Goal: Task Accomplishment & Management: Complete application form

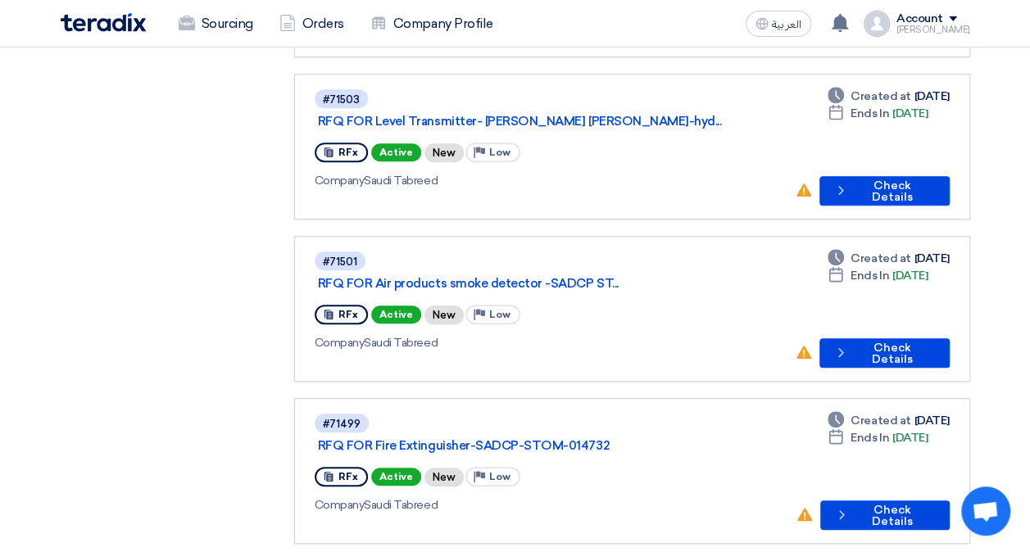
scroll to position [492, 0]
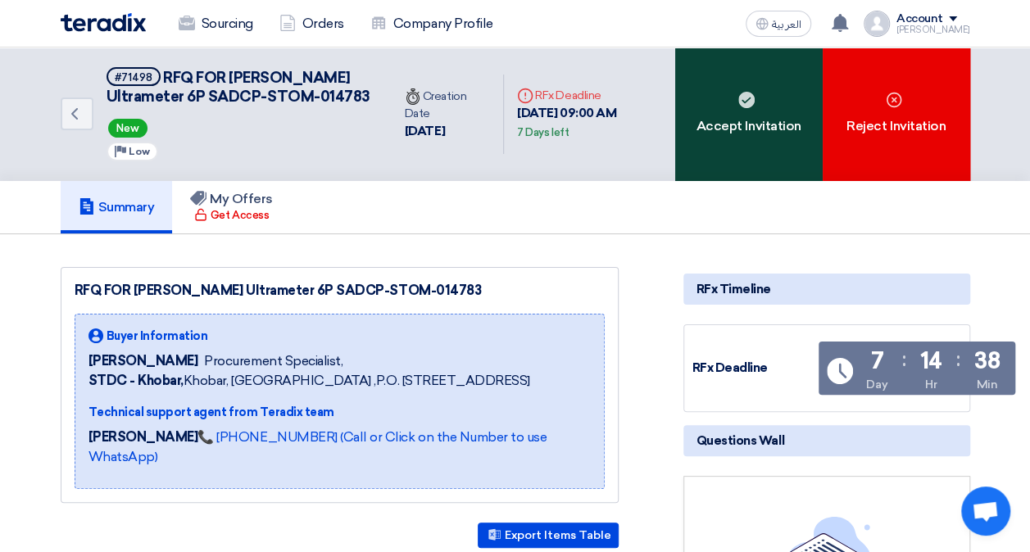
click at [769, 95] on div "Accept Invitation" at bounding box center [748, 115] width 147 height 134
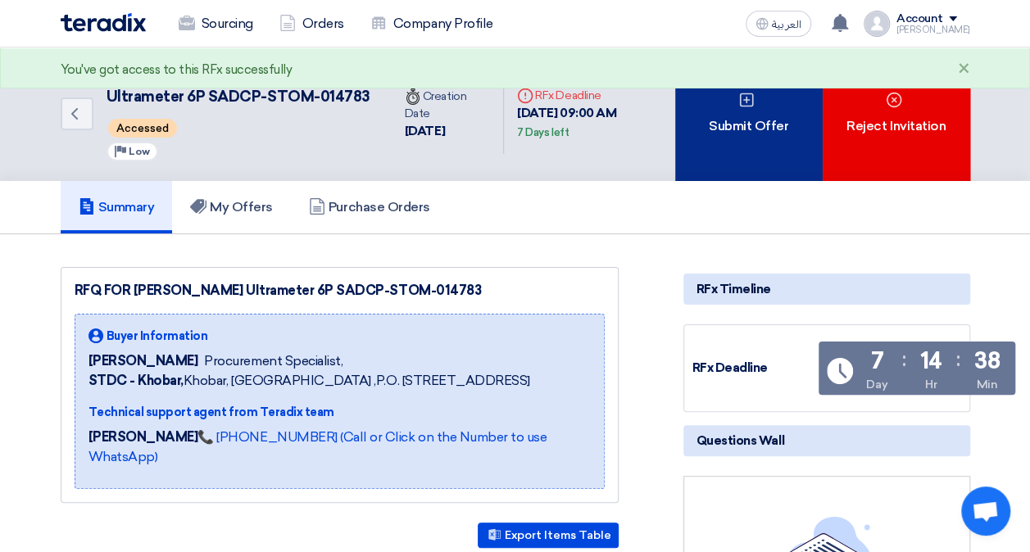
click at [736, 128] on div "Submit Offer" at bounding box center [748, 115] width 147 height 134
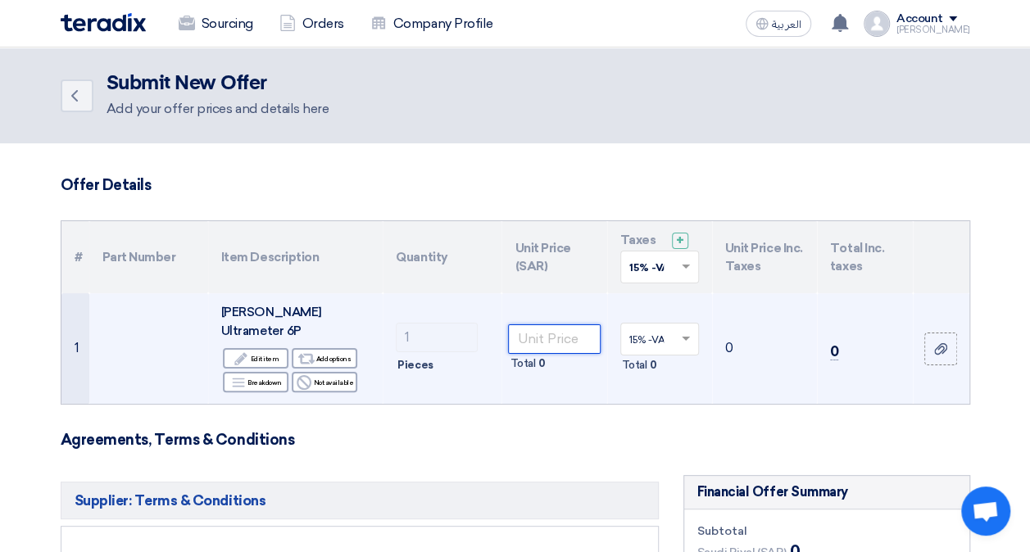
click at [535, 324] on input "number" at bounding box center [554, 338] width 92 height 29
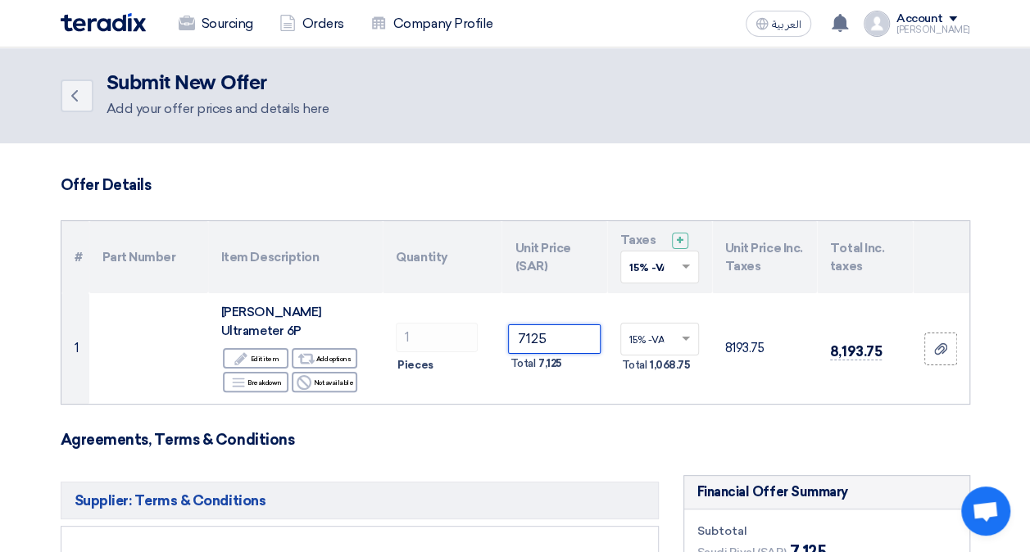
type input "7125"
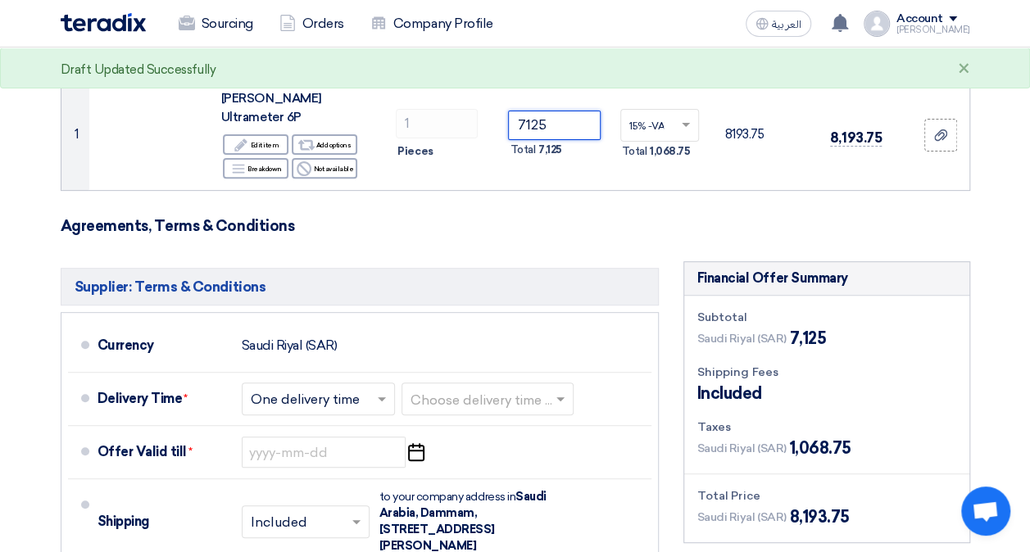
scroll to position [246, 0]
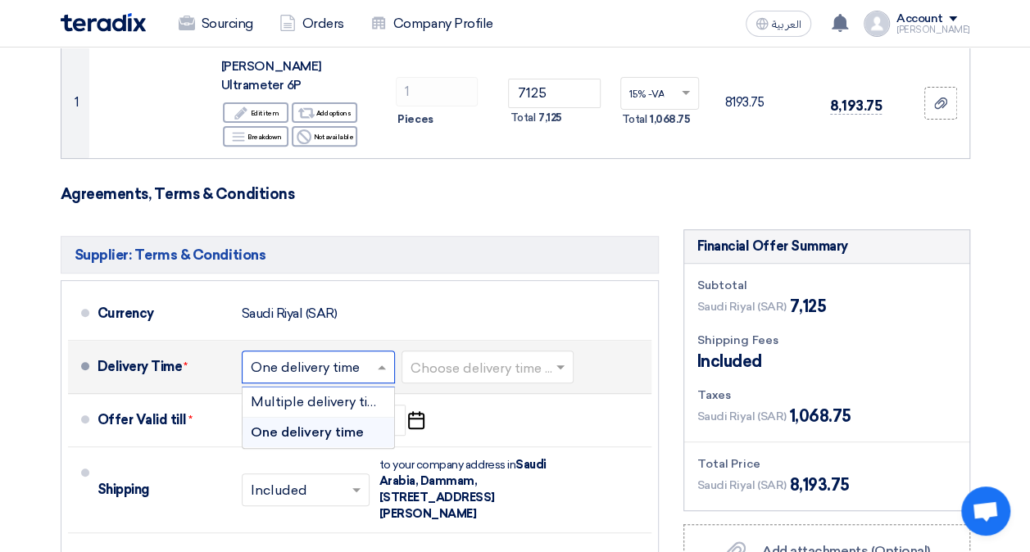
click at [374, 359] on span at bounding box center [384, 367] width 20 height 16
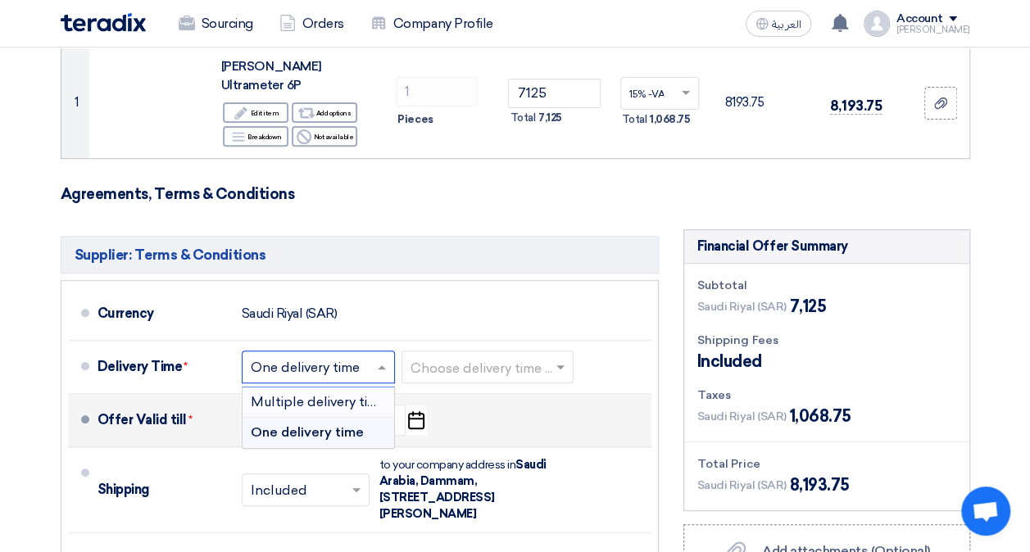
click at [93, 411] on li "Offer Valid till * Pick a date" at bounding box center [359, 420] width 583 height 53
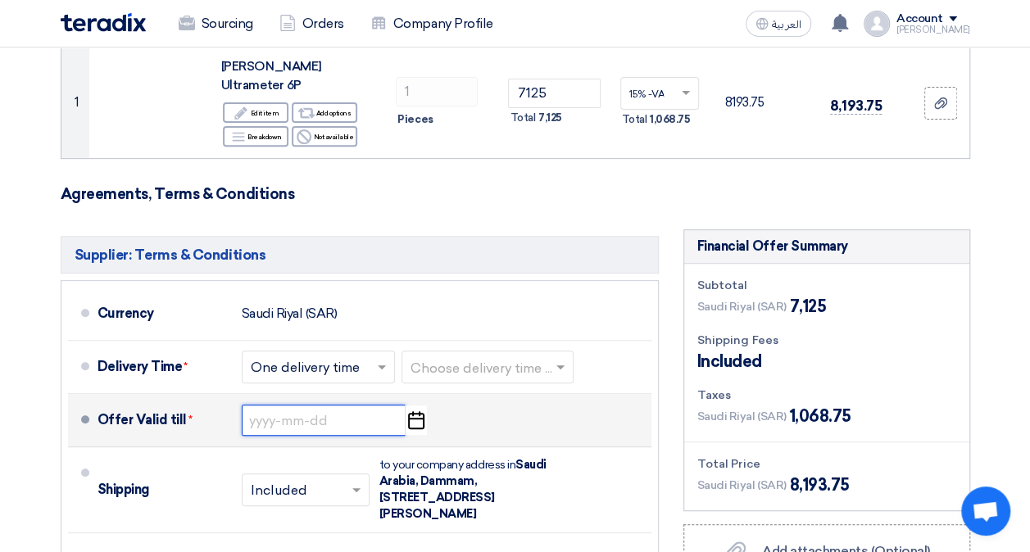
click at [303, 405] on input at bounding box center [324, 420] width 164 height 31
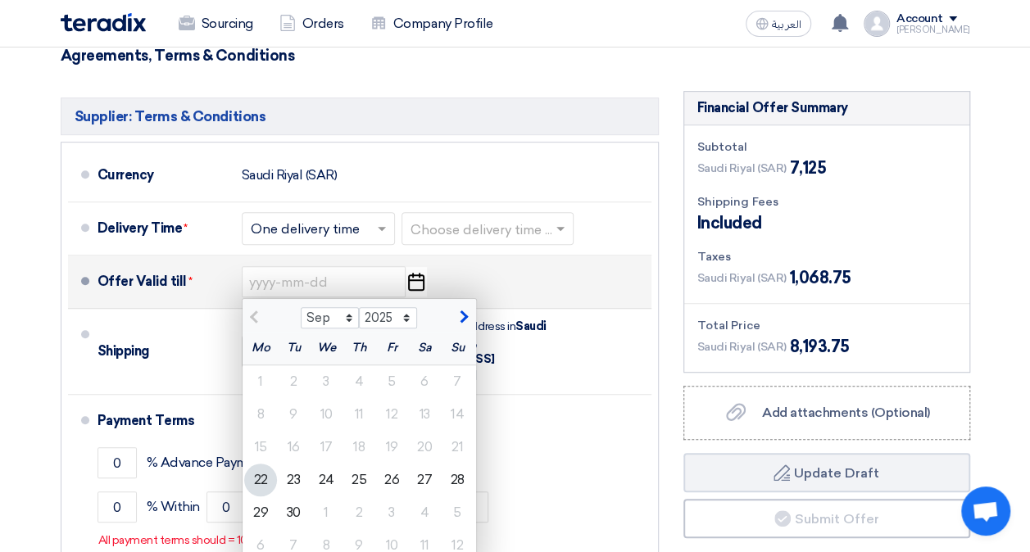
scroll to position [410, 0]
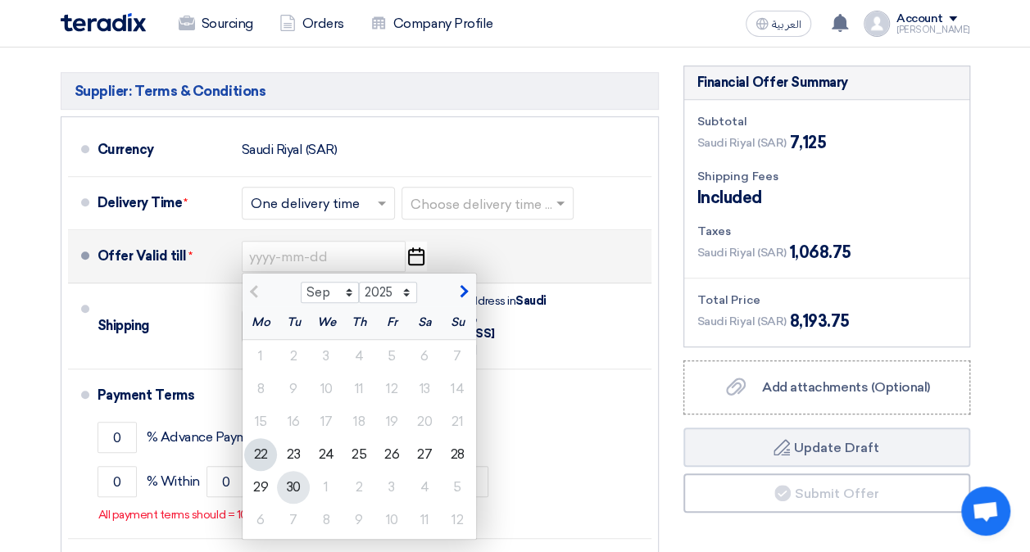
click at [284, 471] on div "30" at bounding box center [293, 487] width 33 height 33
type input "[DATE]"
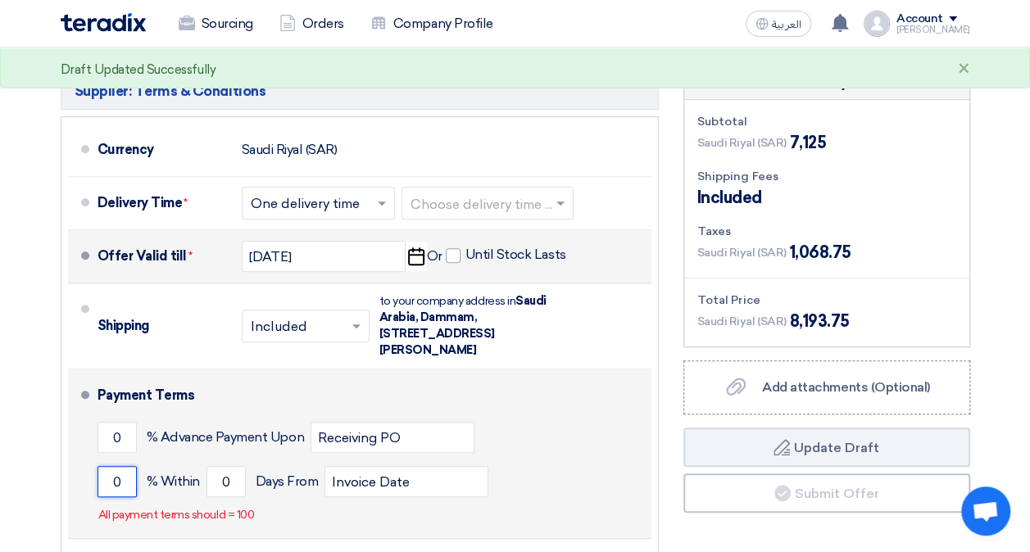
click at [111, 466] on input "0" at bounding box center [117, 481] width 39 height 31
type input "100"
click at [229, 466] on input "0" at bounding box center [225, 481] width 39 height 31
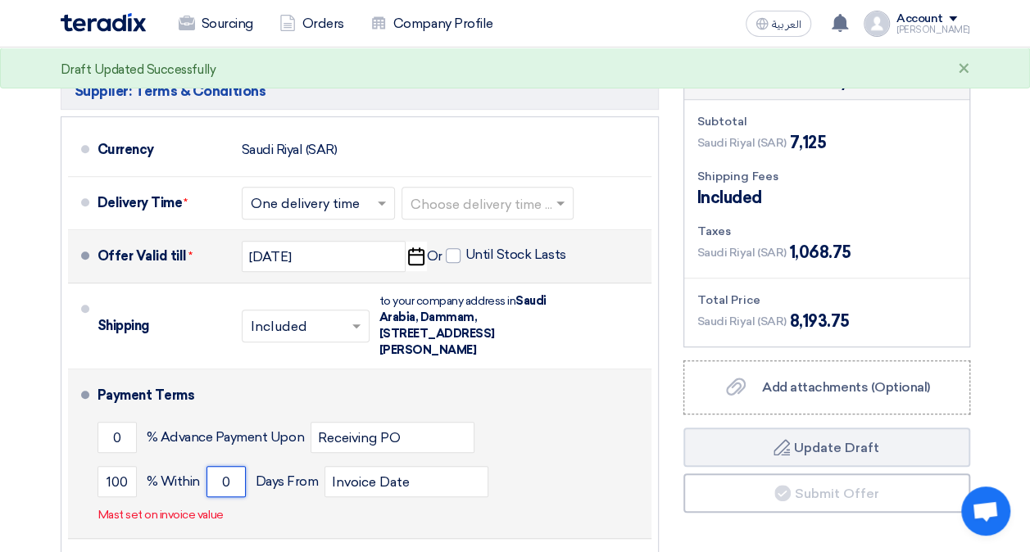
click at [228, 466] on input "0" at bounding box center [225, 481] width 39 height 31
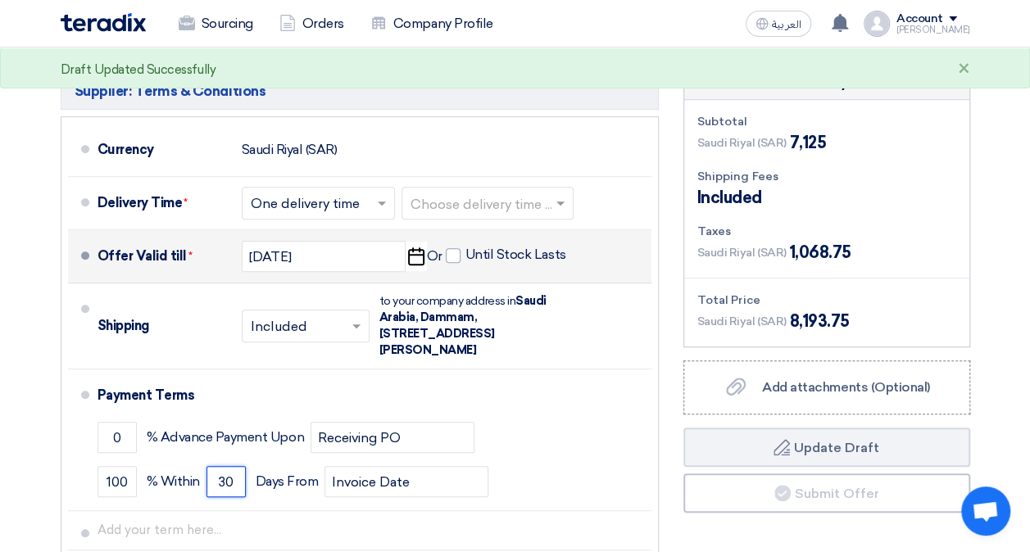
type input "30"
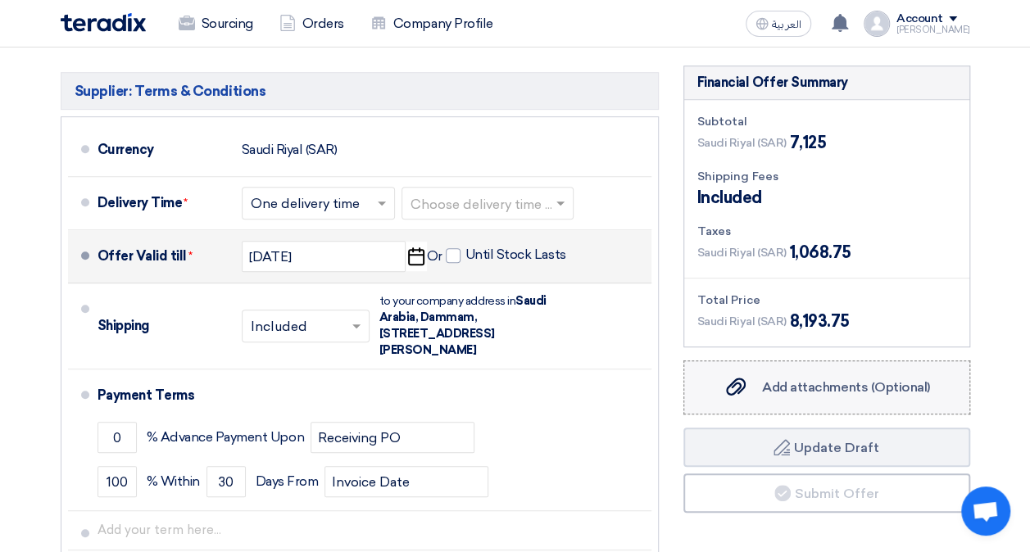
click at [824, 379] on span "Add attachments (Optional)" at bounding box center [846, 387] width 168 height 16
click at [0, 0] on input "Add attachments (Optional) Add attachments (Optional)" at bounding box center [0, 0] width 0 height 0
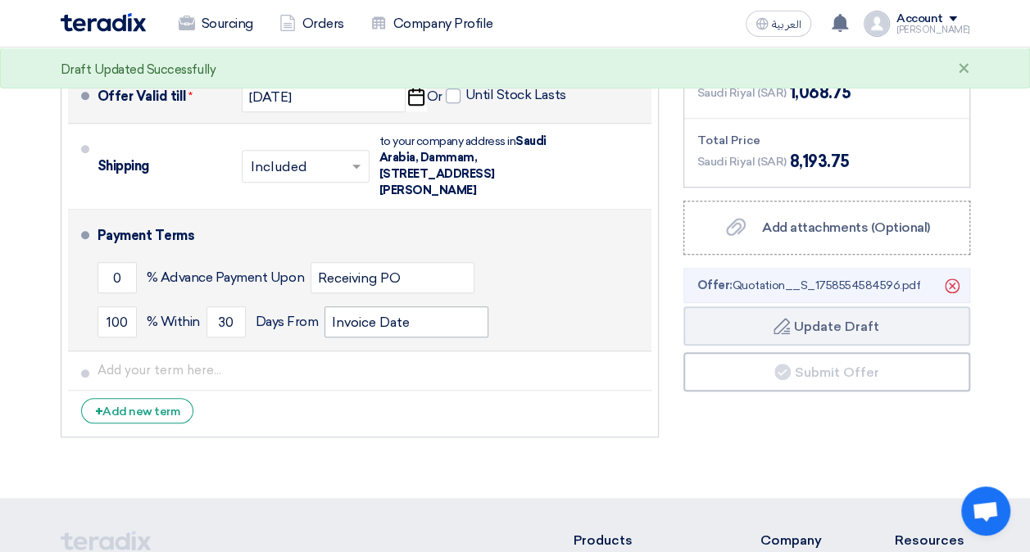
scroll to position [574, 0]
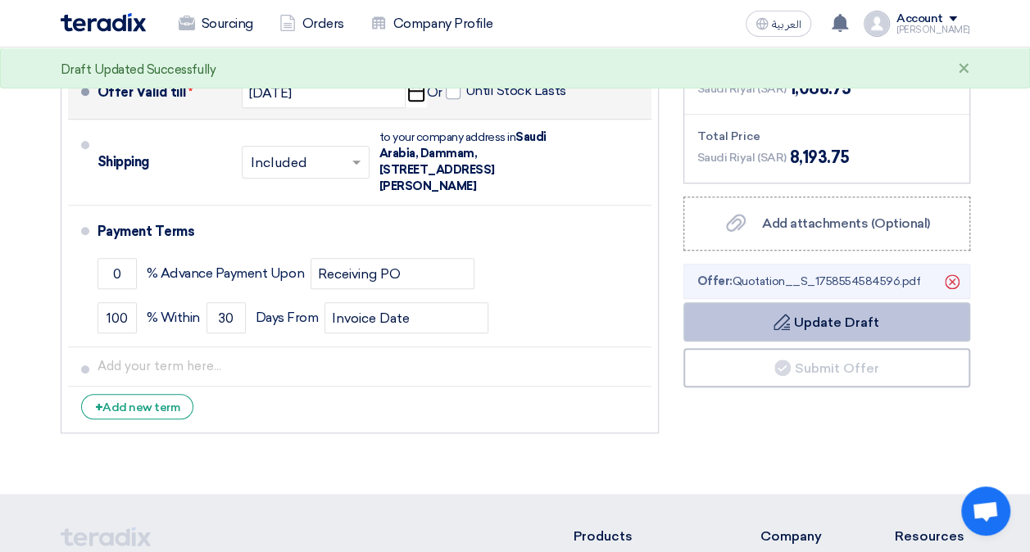
click at [826, 302] on button "Draft Update Draft" at bounding box center [826, 321] width 287 height 39
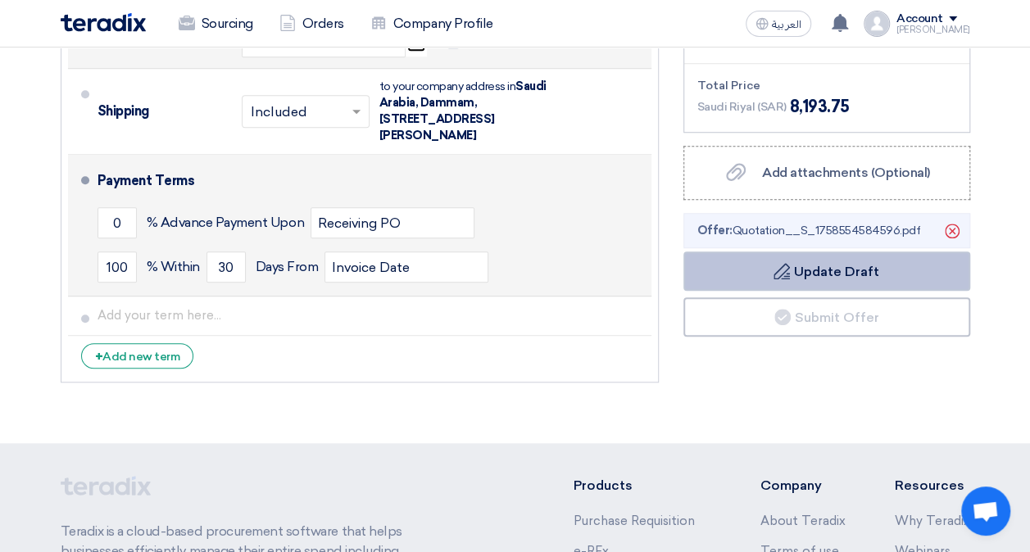
scroll to position [656, 0]
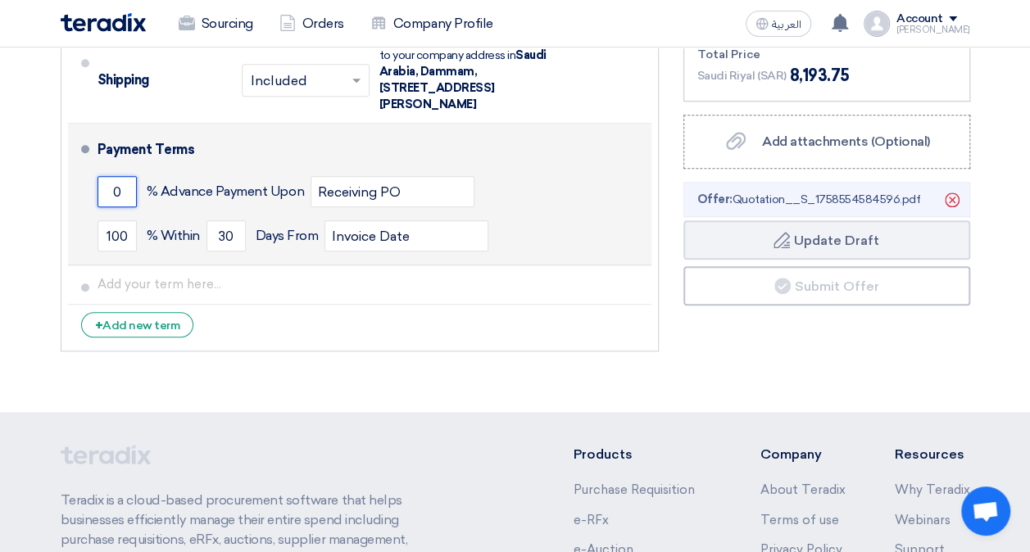
click at [113, 176] on input "0" at bounding box center [117, 191] width 39 height 31
click at [397, 176] on input "Receiving PO" at bounding box center [393, 191] width 164 height 31
click at [116, 179] on input "0" at bounding box center [117, 191] width 39 height 31
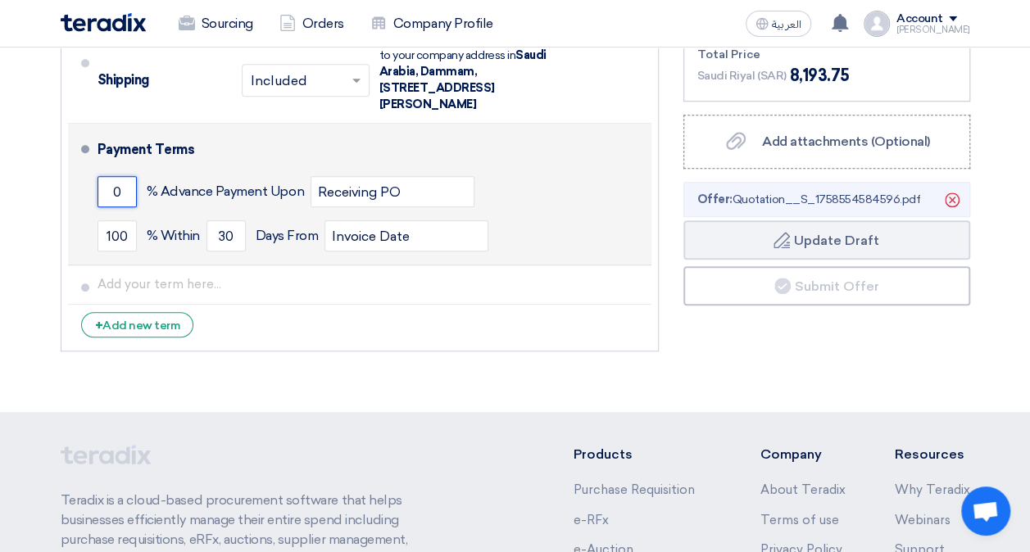
click at [116, 179] on input "0" at bounding box center [117, 191] width 39 height 31
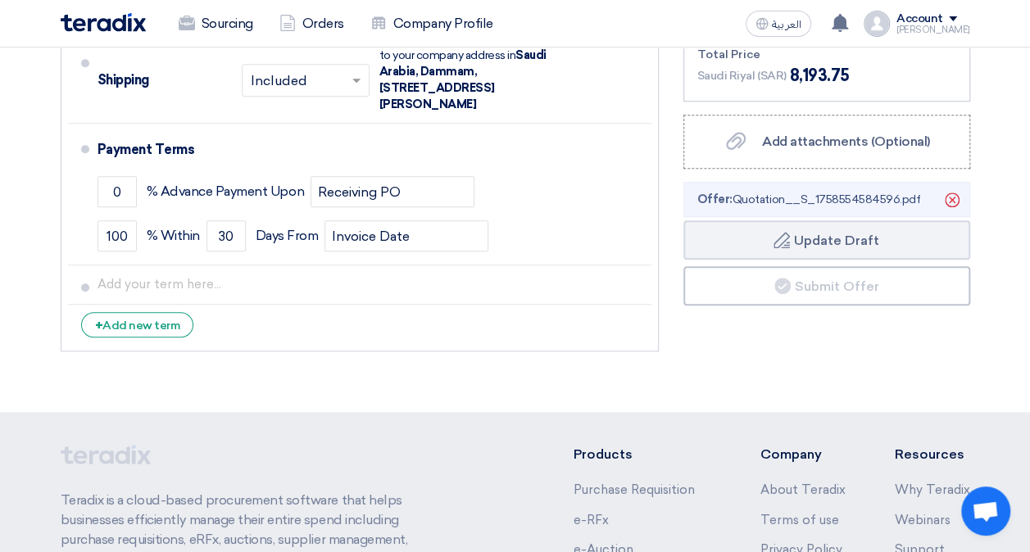
click at [525, 319] on li "+ Add new term" at bounding box center [359, 324] width 583 height 39
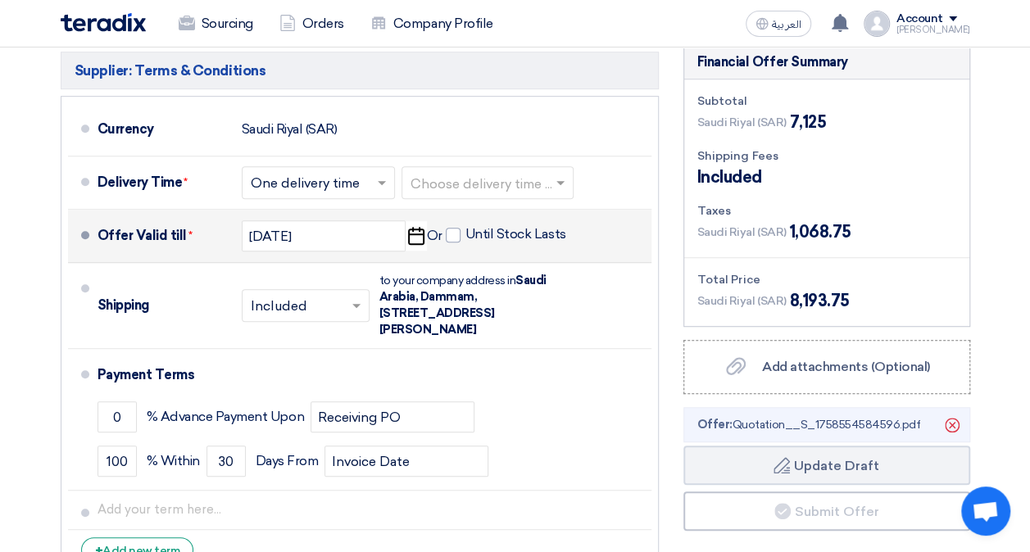
scroll to position [410, 0]
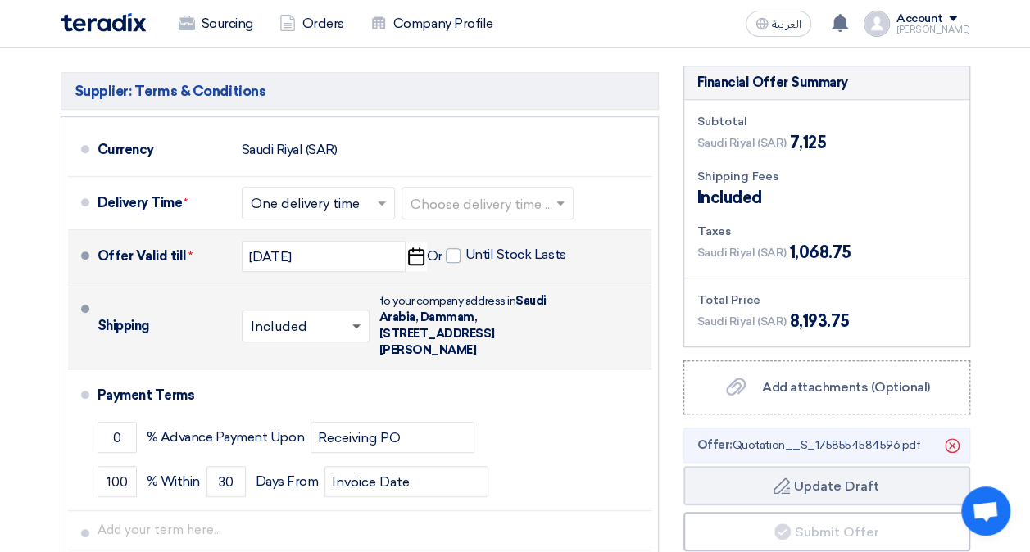
click at [352, 324] on span at bounding box center [356, 327] width 8 height 6
click at [326, 347] on div "Included" at bounding box center [306, 362] width 126 height 30
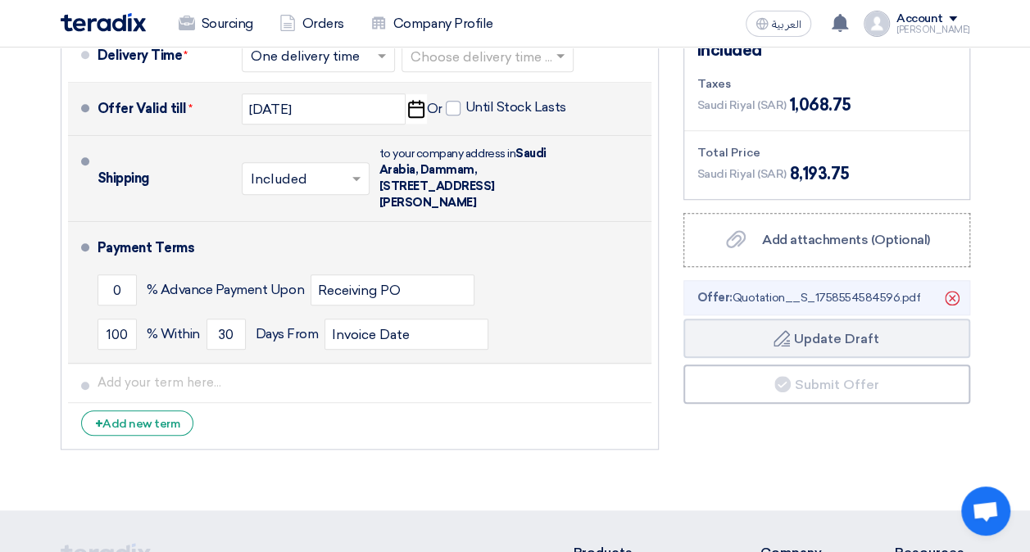
scroll to position [574, 0]
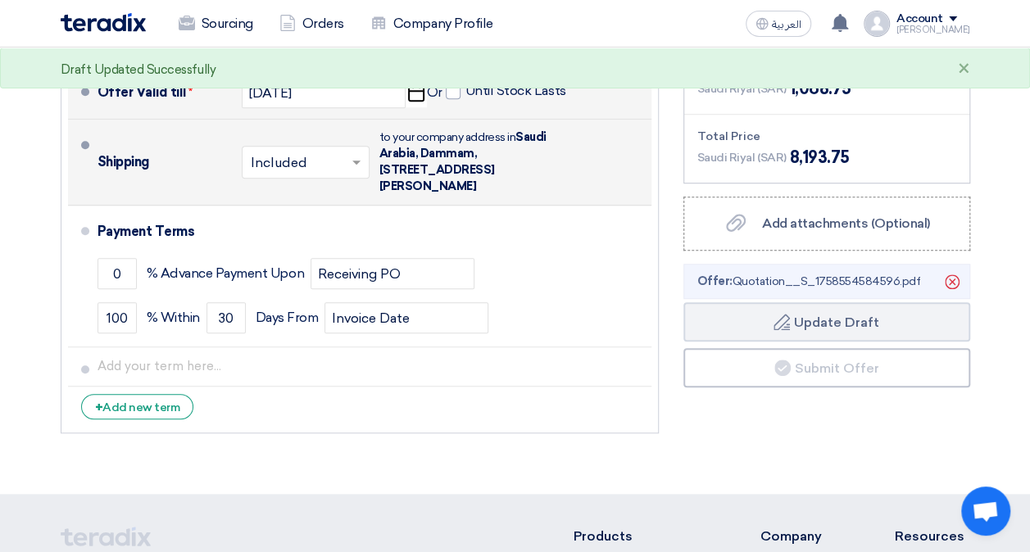
click at [442, 387] on li "+ Add new term" at bounding box center [359, 406] width 583 height 39
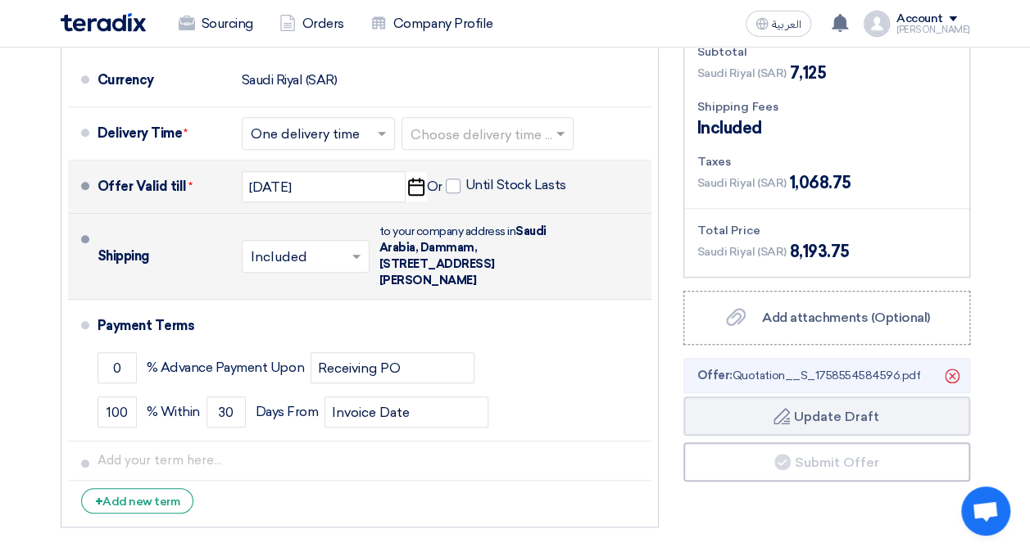
scroll to position [492, 0]
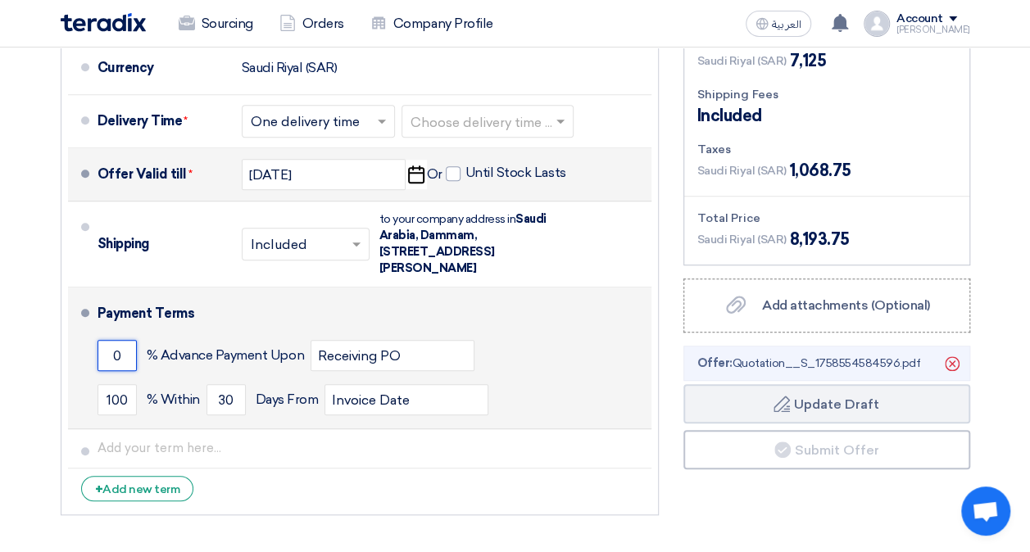
click at [129, 340] on input "0" at bounding box center [117, 355] width 39 height 31
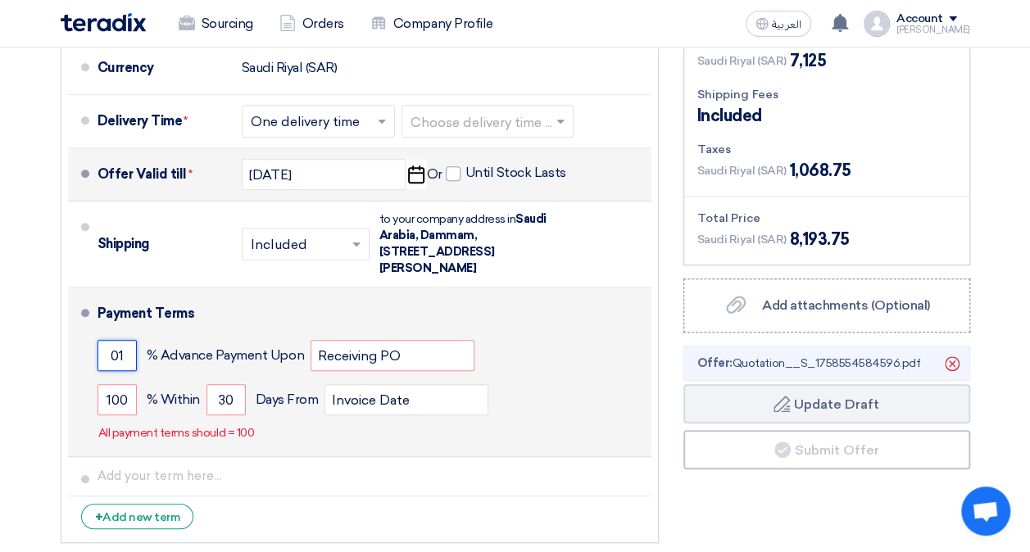
click at [128, 340] on input "01" at bounding box center [117, 355] width 39 height 31
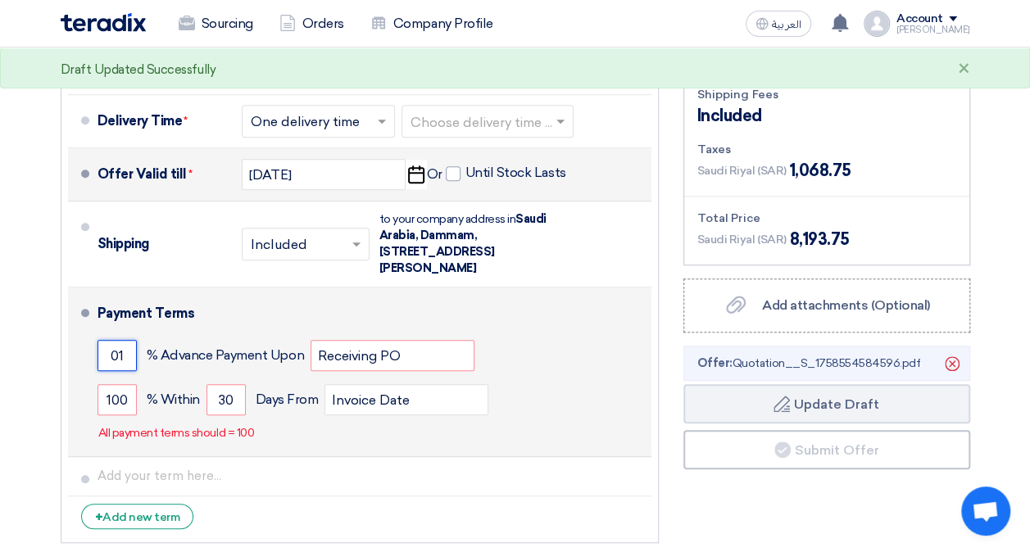
click at [128, 340] on input "01" at bounding box center [117, 355] width 39 height 31
click at [315, 295] on div "Payment Terms" at bounding box center [365, 313] width 534 height 39
click at [125, 340] on input "100" at bounding box center [117, 355] width 39 height 31
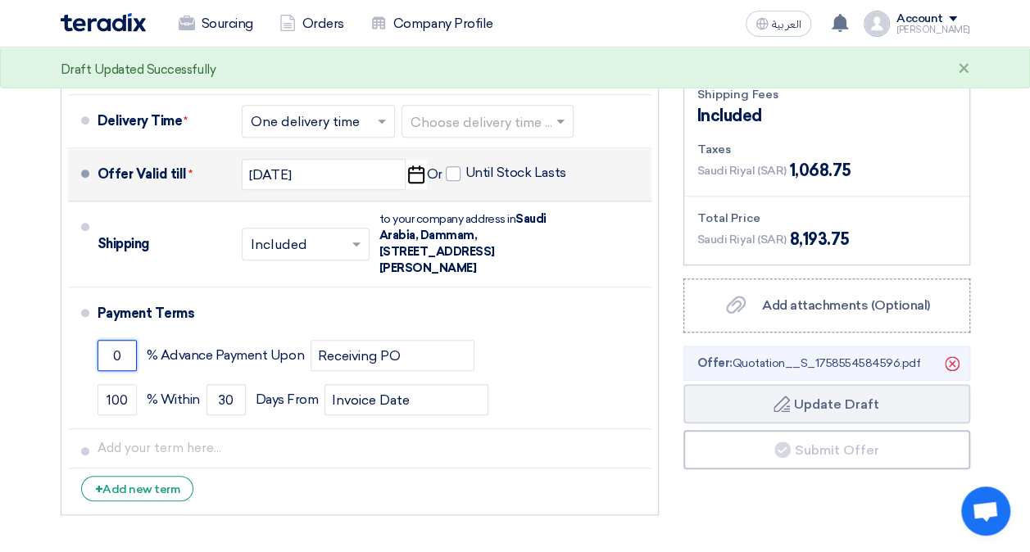
type input "0"
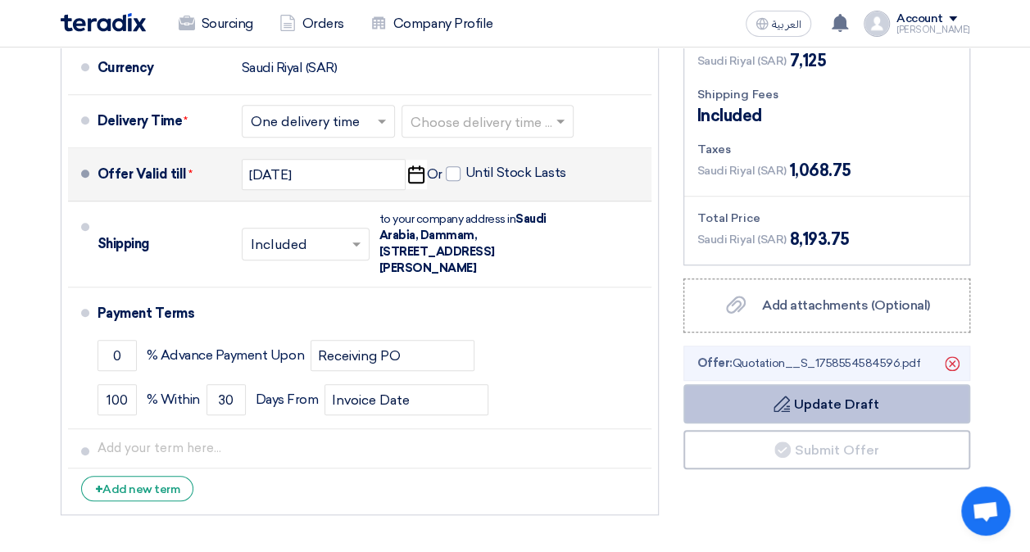
click at [833, 389] on button "Draft Update Draft" at bounding box center [826, 403] width 287 height 39
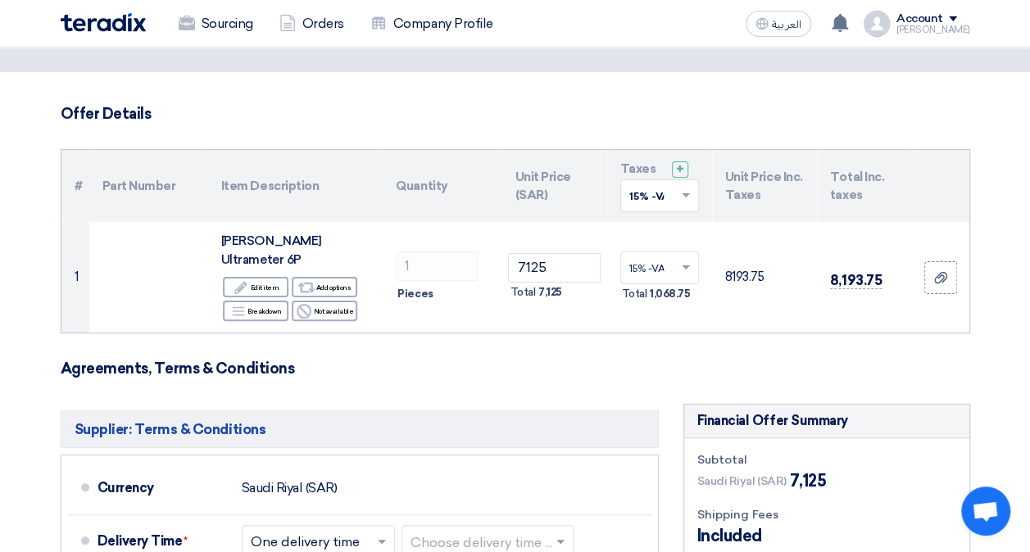
scroll to position [0, 0]
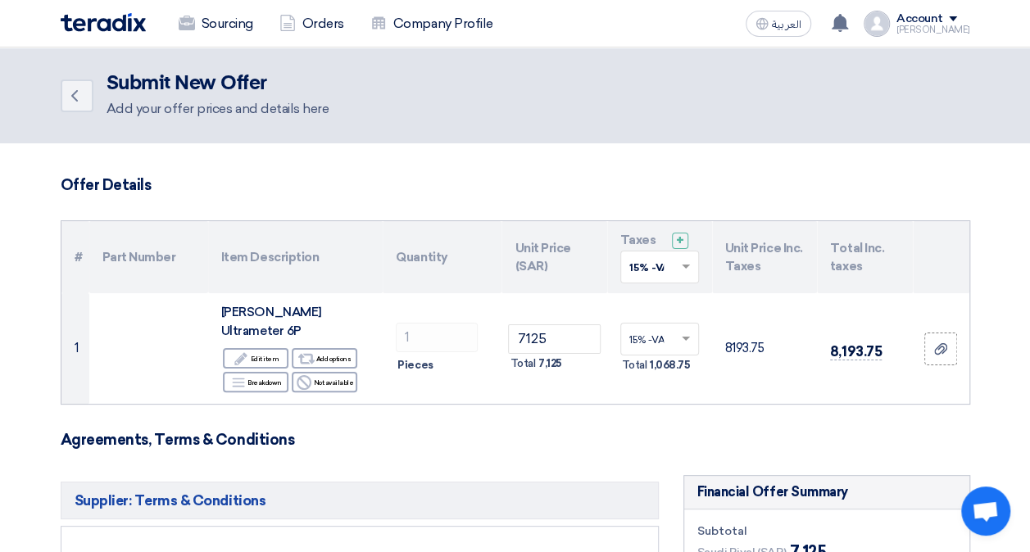
click at [106, 29] on img at bounding box center [103, 22] width 85 height 19
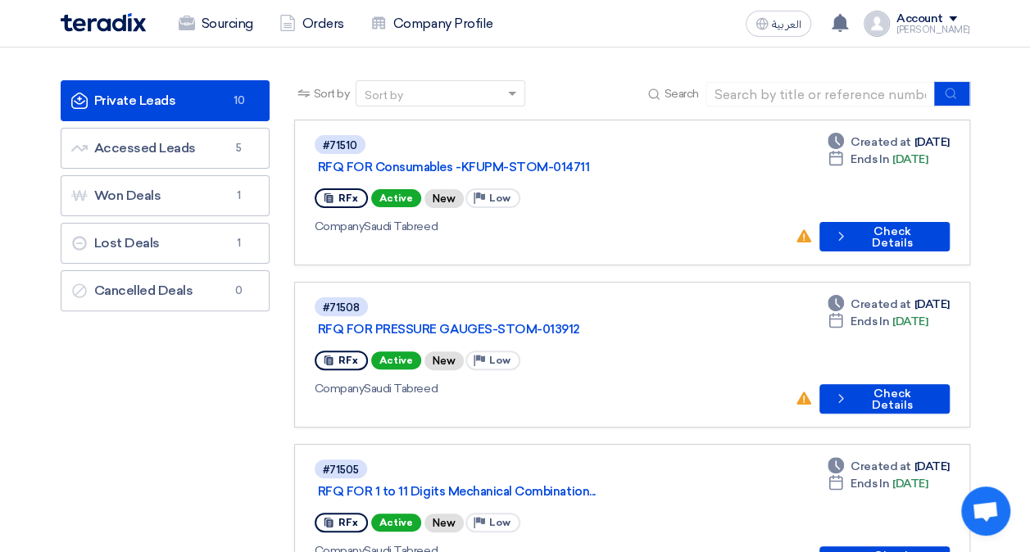
scroll to position [82, 0]
click at [506, 160] on link "RFQ FOR Consumables -KFUPM-STOM-014711" at bounding box center [523, 167] width 410 height 15
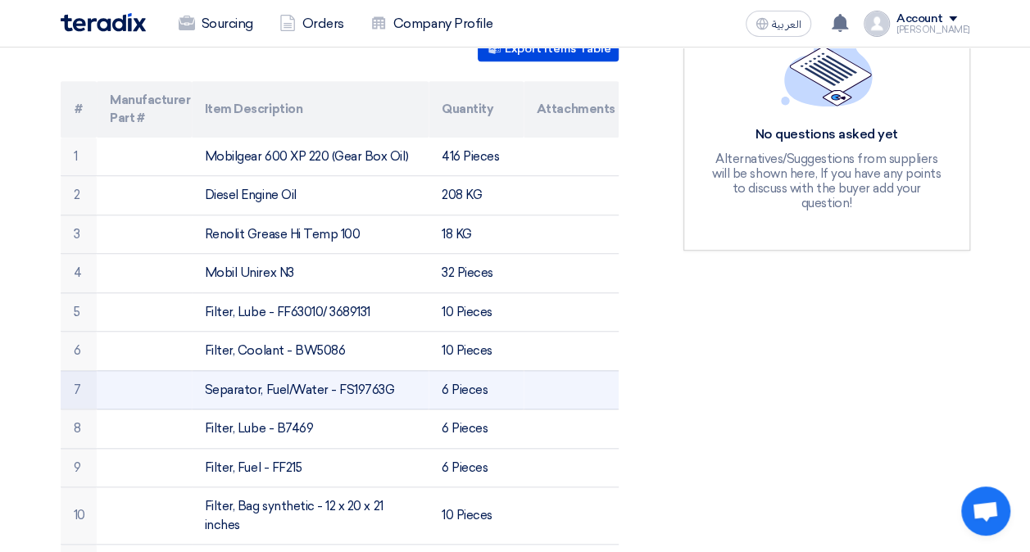
scroll to position [492, 0]
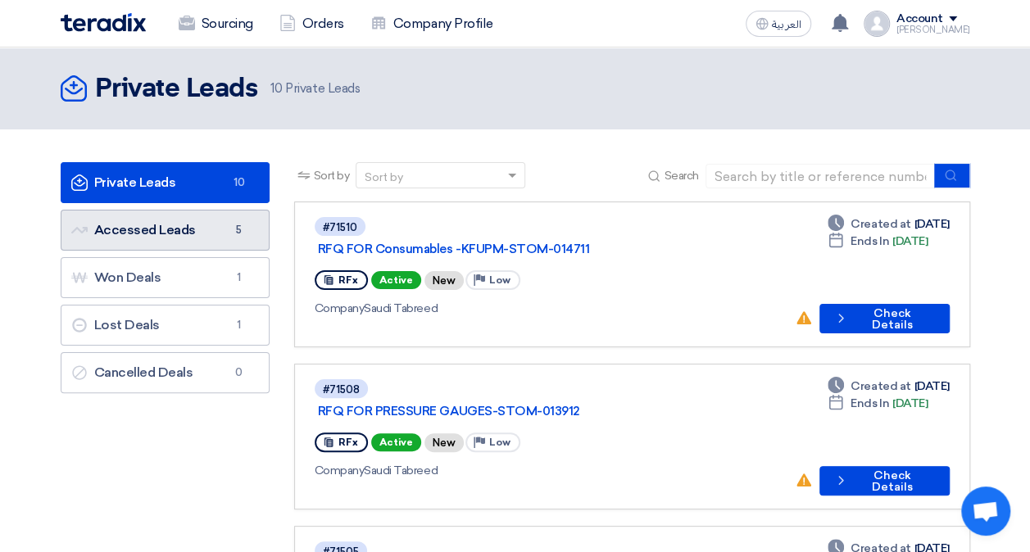
click at [182, 221] on link "Accessed Leads Accessed Leads 5" at bounding box center [165, 230] width 209 height 41
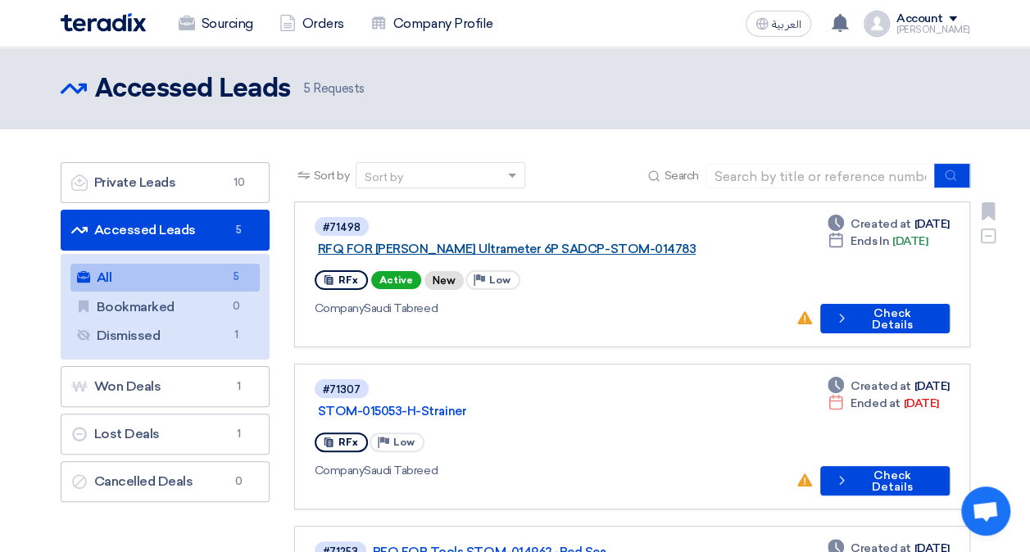
click at [538, 242] on link "RFQ FOR [PERSON_NAME] Ultrameter 6P SADCP-STOM-014783" at bounding box center [523, 249] width 410 height 15
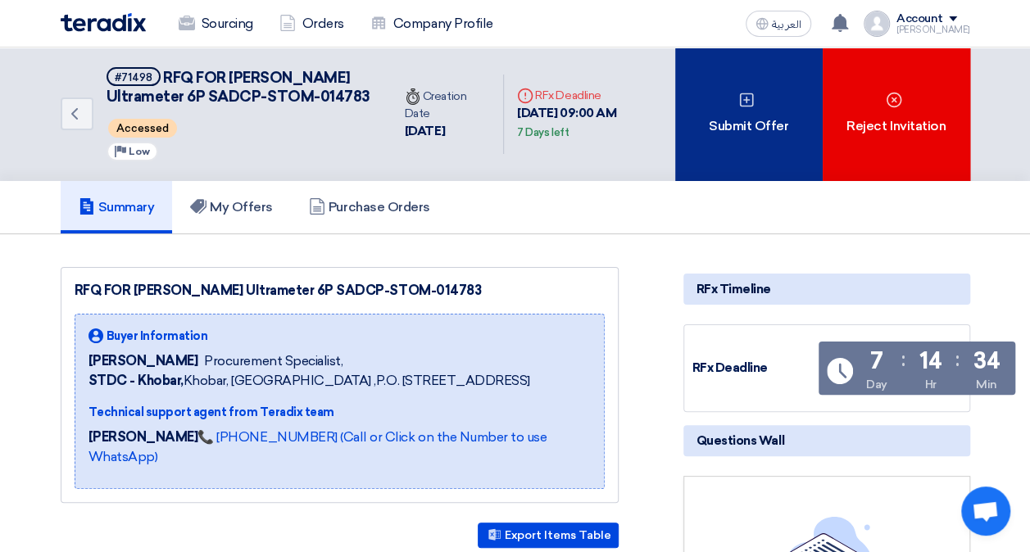
click at [749, 118] on div "Submit Offer" at bounding box center [748, 115] width 147 height 134
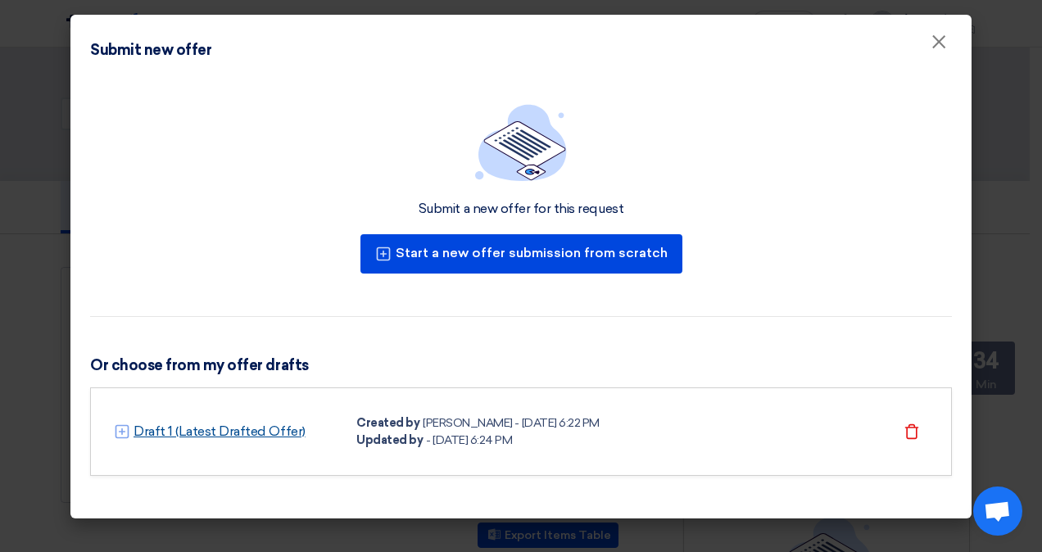
click at [232, 429] on link "Draft 1 (Latest Drafted Offer)" at bounding box center [220, 432] width 172 height 20
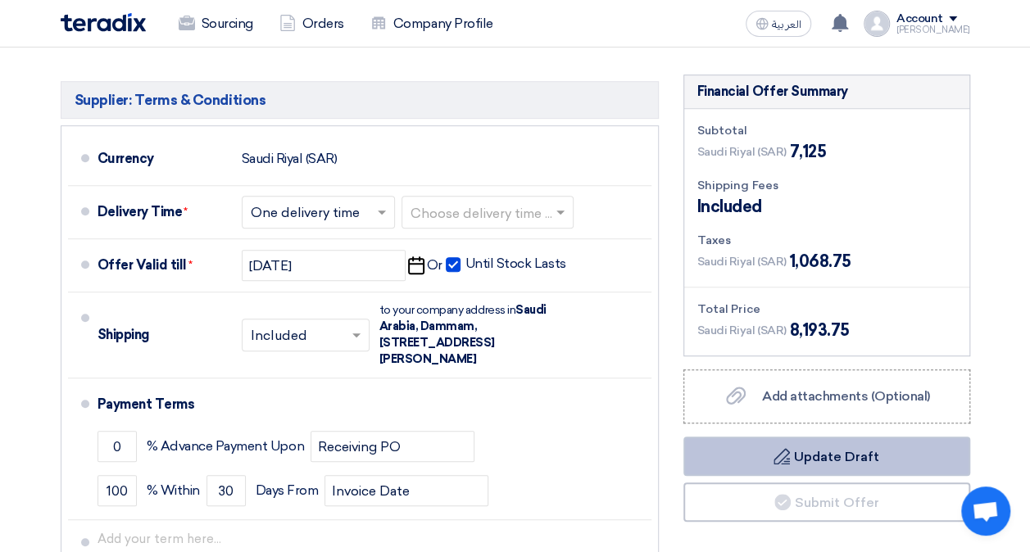
scroll to position [656, 0]
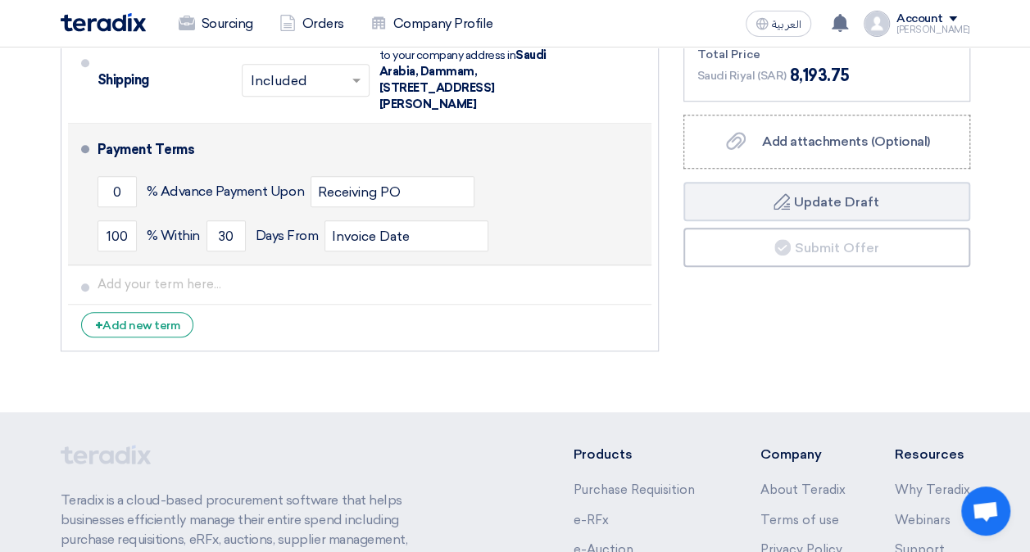
click at [144, 130] on div "Payment Terms" at bounding box center [365, 149] width 534 height 39
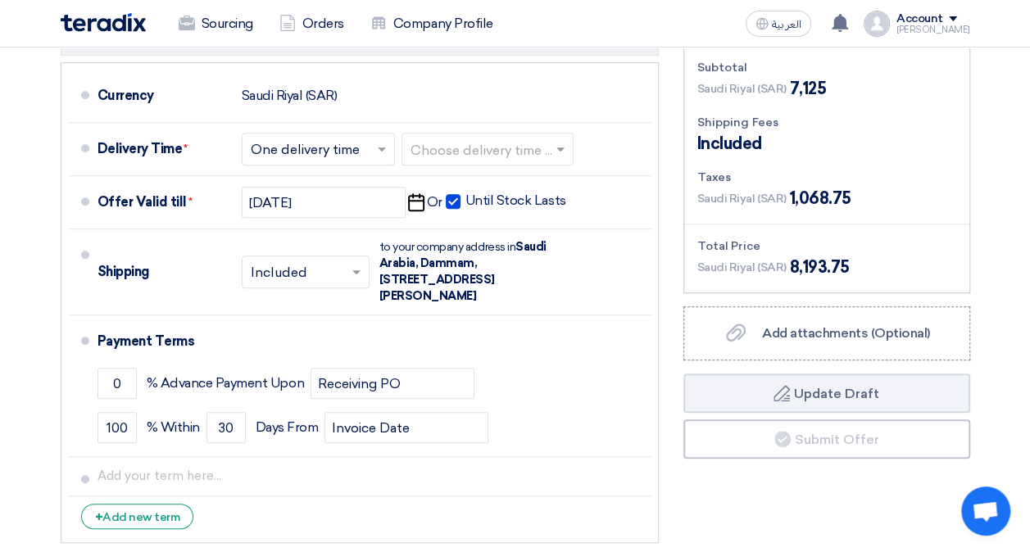
scroll to position [410, 0]
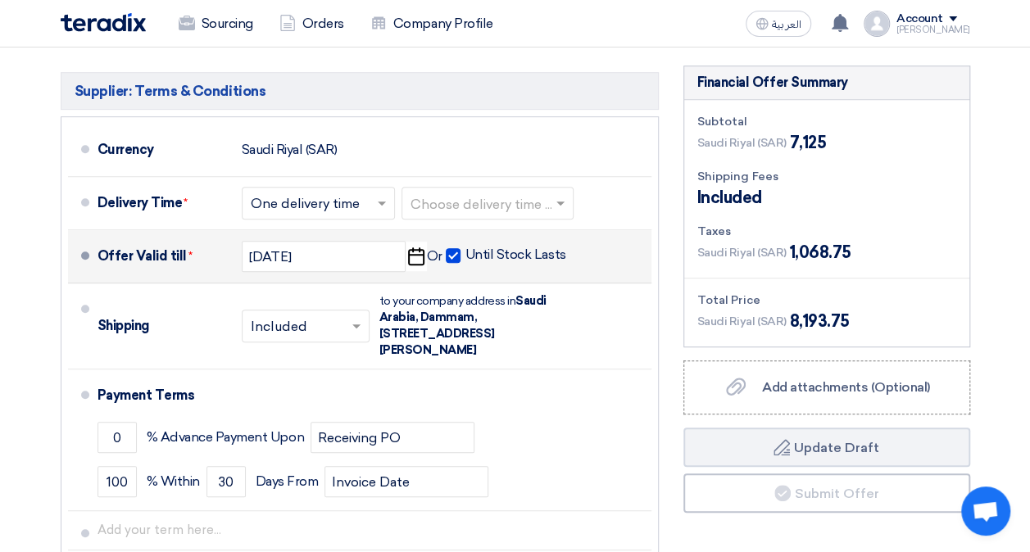
click at [449, 248] on span at bounding box center [453, 255] width 15 height 15
click at [465, 247] on input "Until Stock Lasts" at bounding box center [517, 262] width 104 height 31
checkbox input "false"
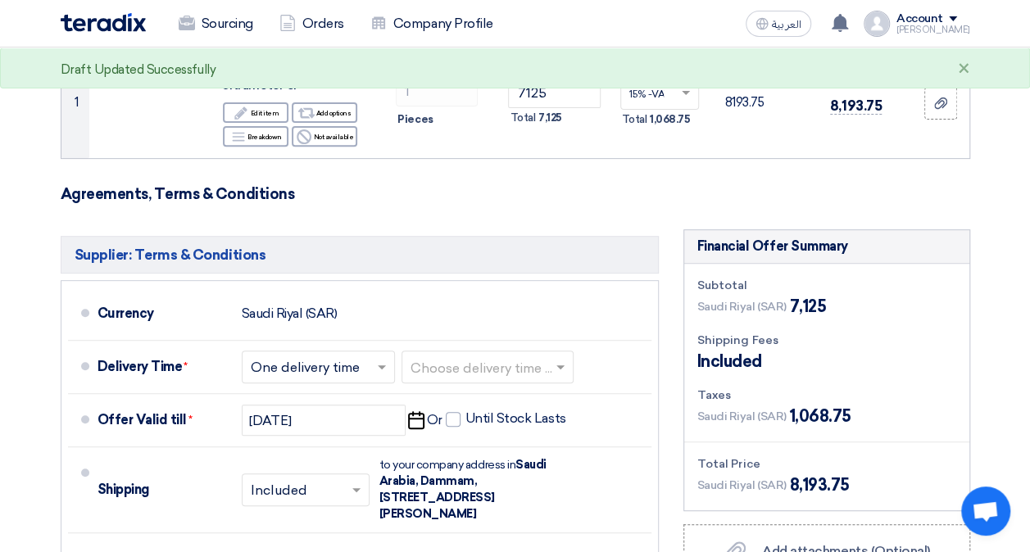
click at [794, 332] on div "Shipping Fees" at bounding box center [826, 340] width 259 height 17
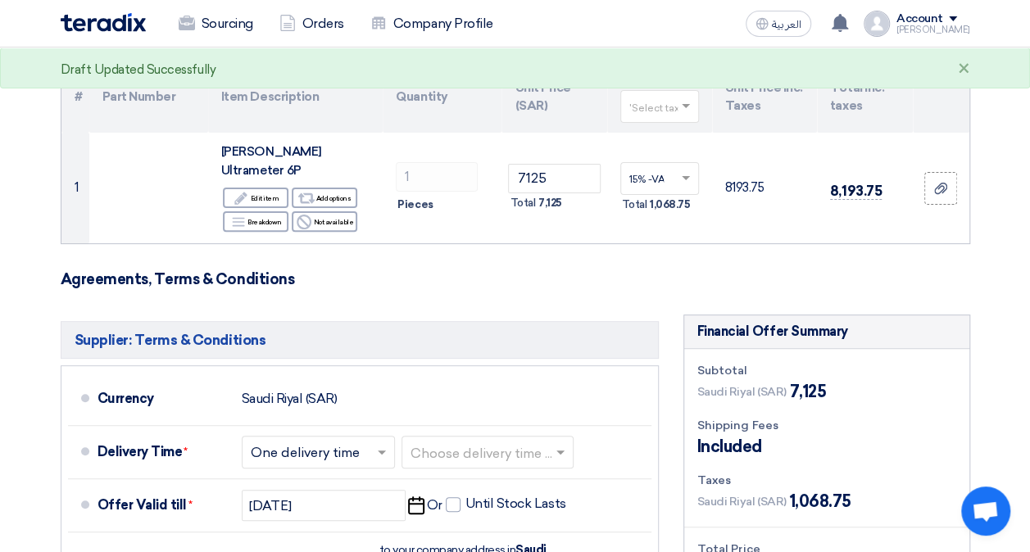
scroll to position [82, 0]
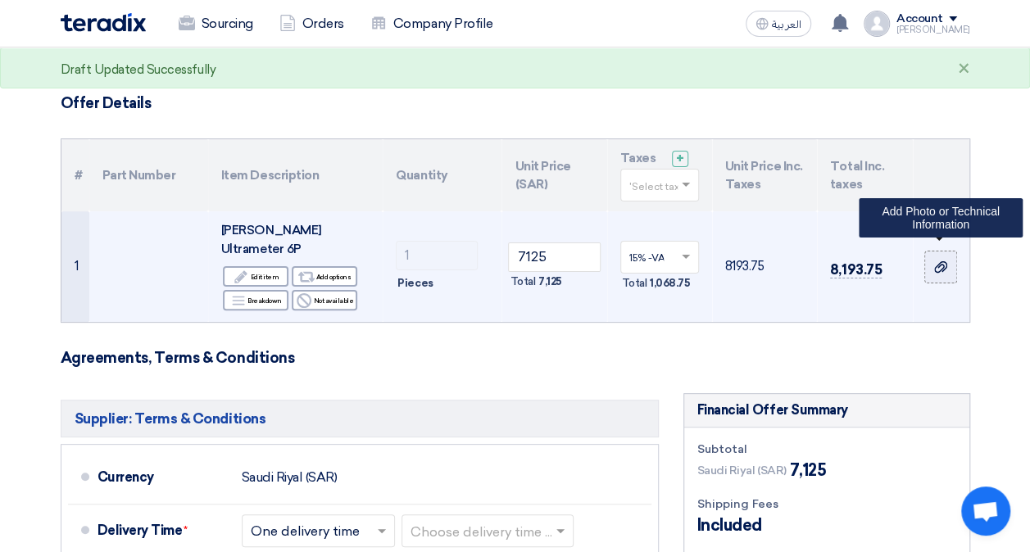
click at [938, 261] on icon at bounding box center [940, 267] width 13 height 13
click at [0, 0] on input "file" at bounding box center [0, 0] width 0 height 0
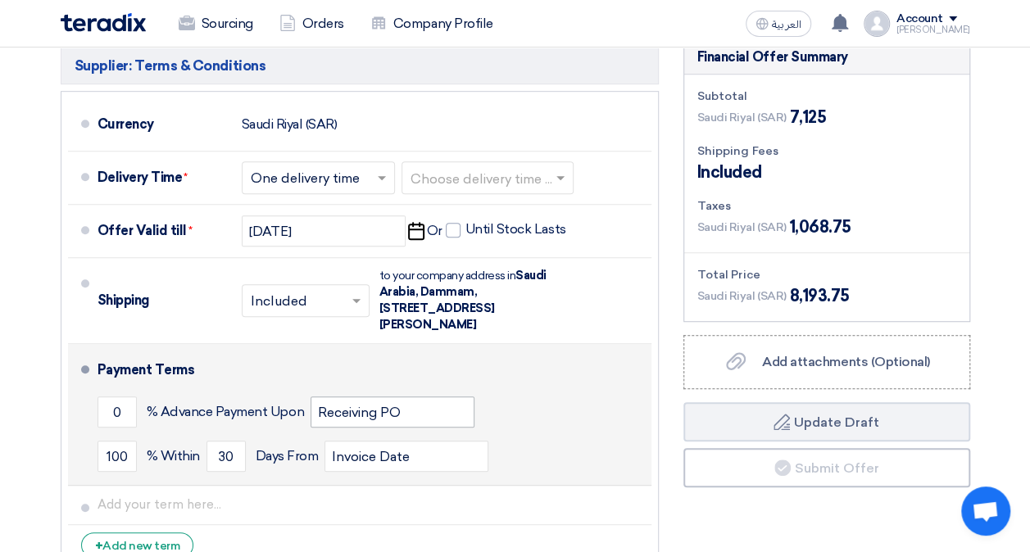
scroll to position [410, 0]
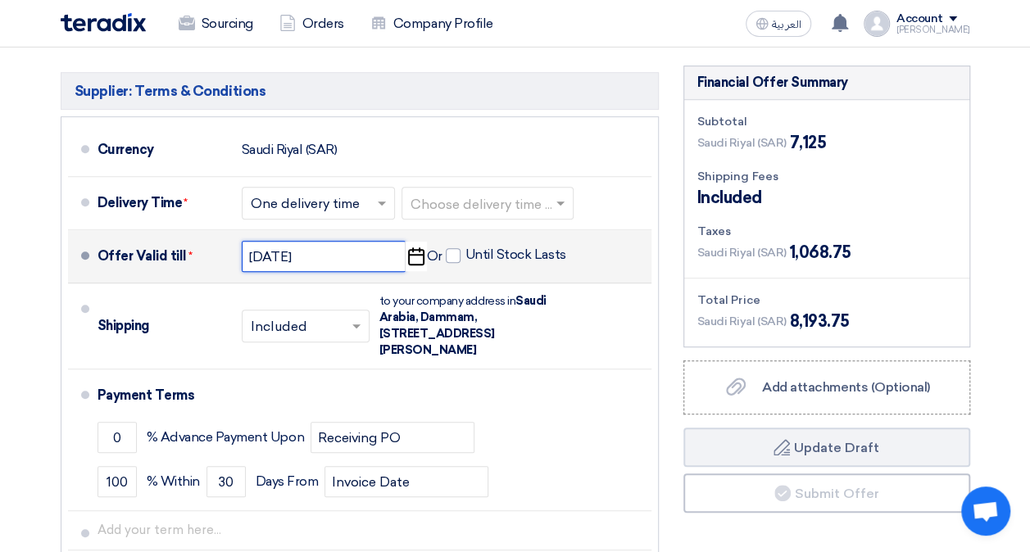
click at [335, 248] on input "[DATE]" at bounding box center [324, 256] width 164 height 31
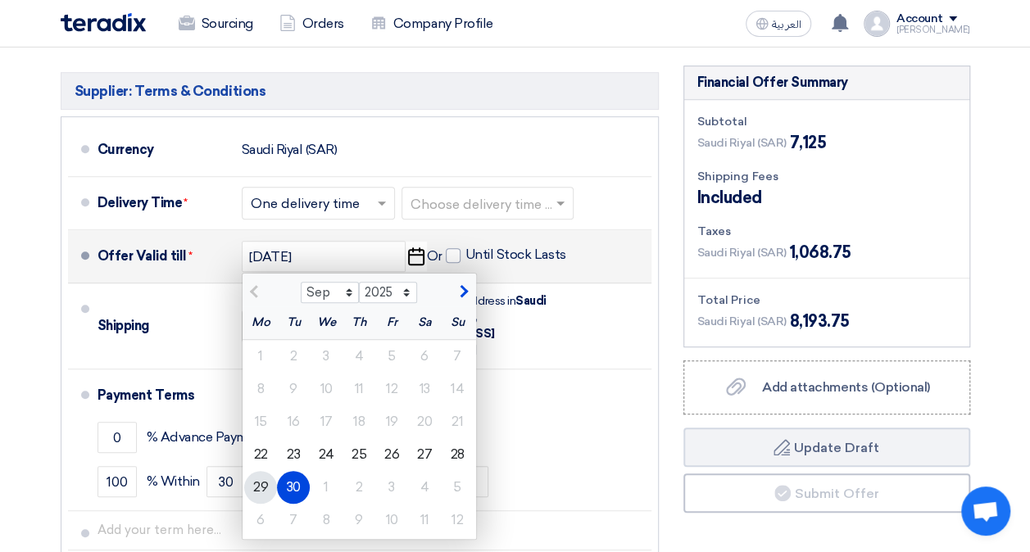
click at [265, 471] on div "29" at bounding box center [260, 487] width 33 height 33
type input "[DATE]"
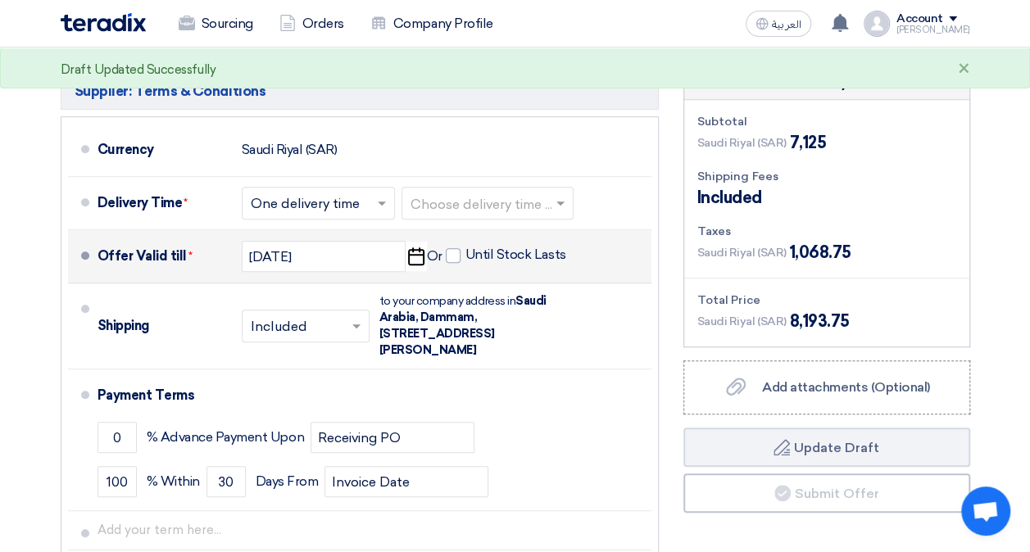
click at [811, 240] on span "1,068.75" at bounding box center [819, 252] width 61 height 25
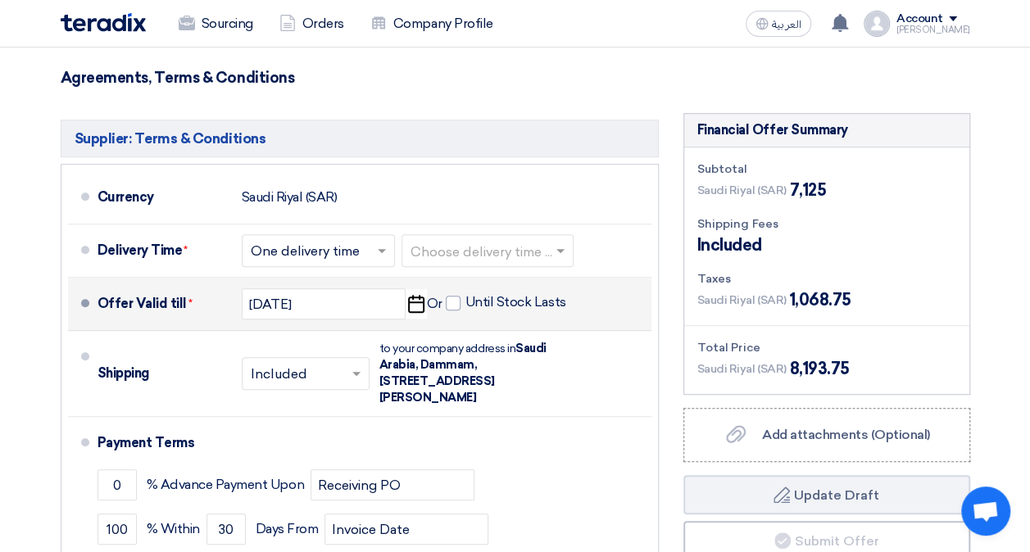
scroll to position [246, 0]
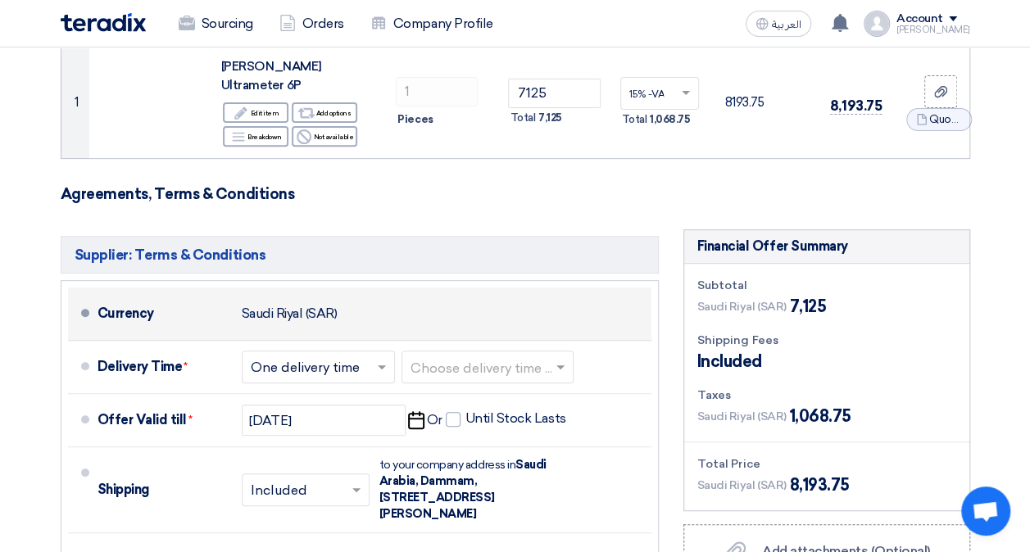
click at [267, 298] on div "Saudi Riyal (SAR)" at bounding box center [290, 313] width 96 height 31
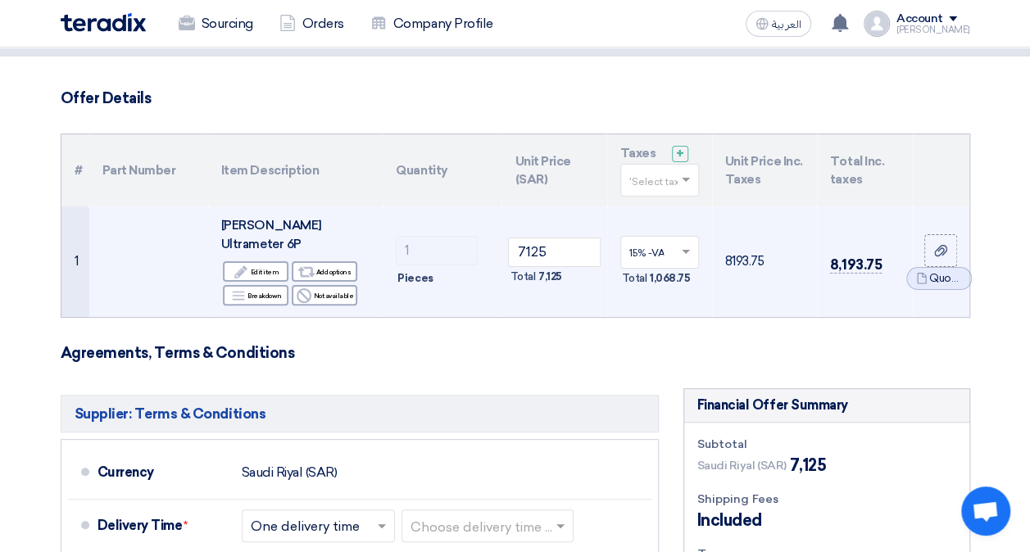
scroll to position [82, 0]
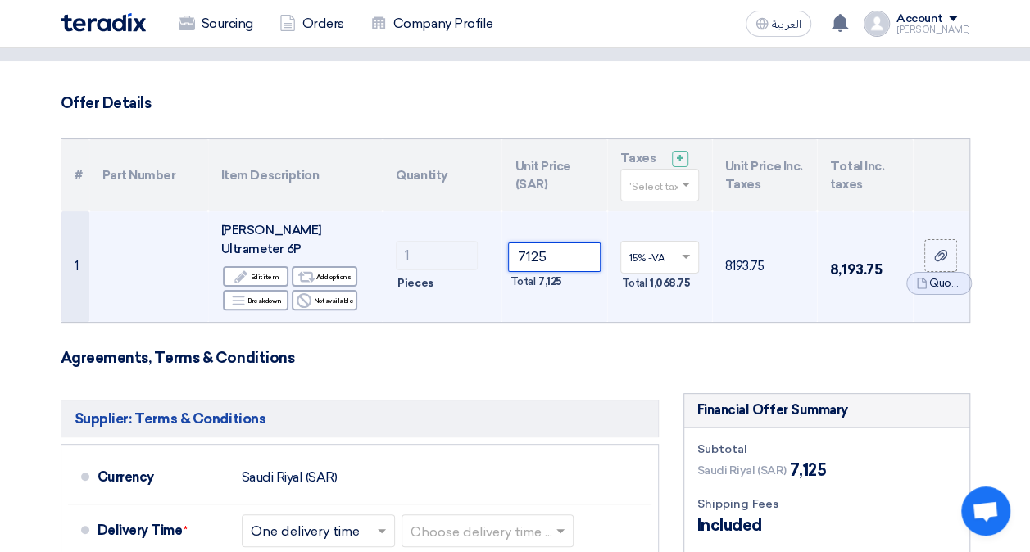
click at [554, 244] on input "7125" at bounding box center [554, 257] width 92 height 29
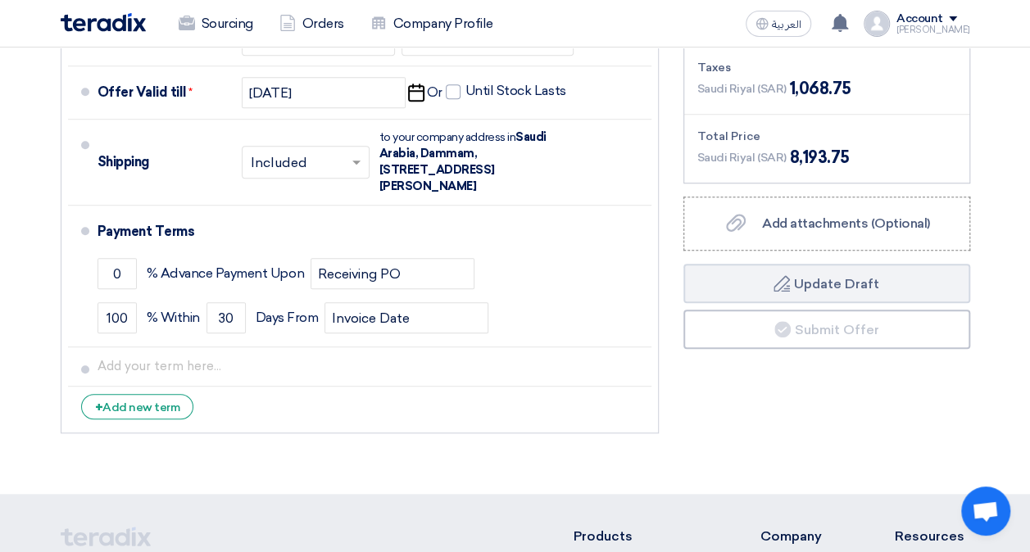
scroll to position [656, 0]
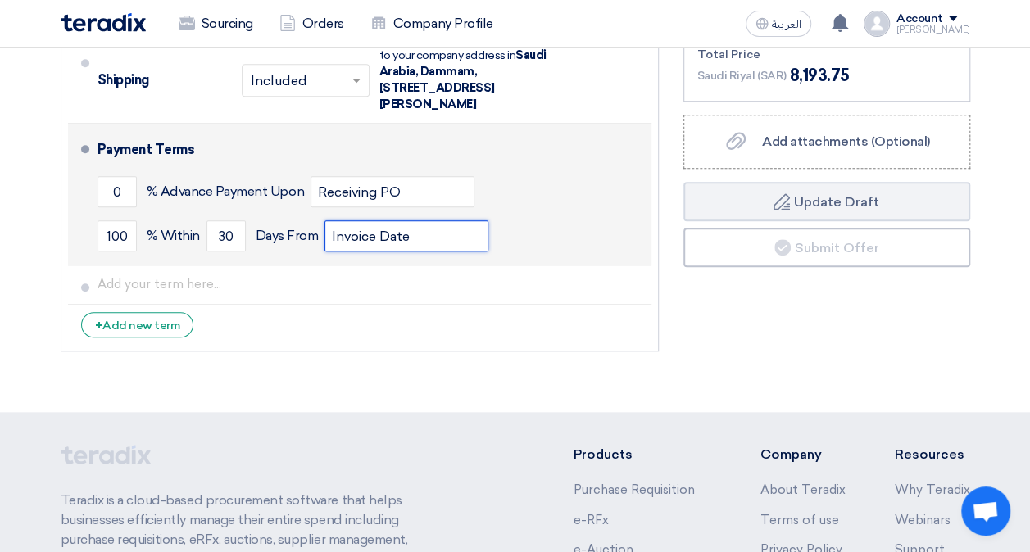
click at [385, 226] on input "Invoice Date" at bounding box center [406, 235] width 164 height 31
click at [395, 223] on input "Invoice Date" at bounding box center [406, 235] width 164 height 31
click at [572, 214] on div "100 % [DATE] From Invoice Date" at bounding box center [371, 236] width 547 height 44
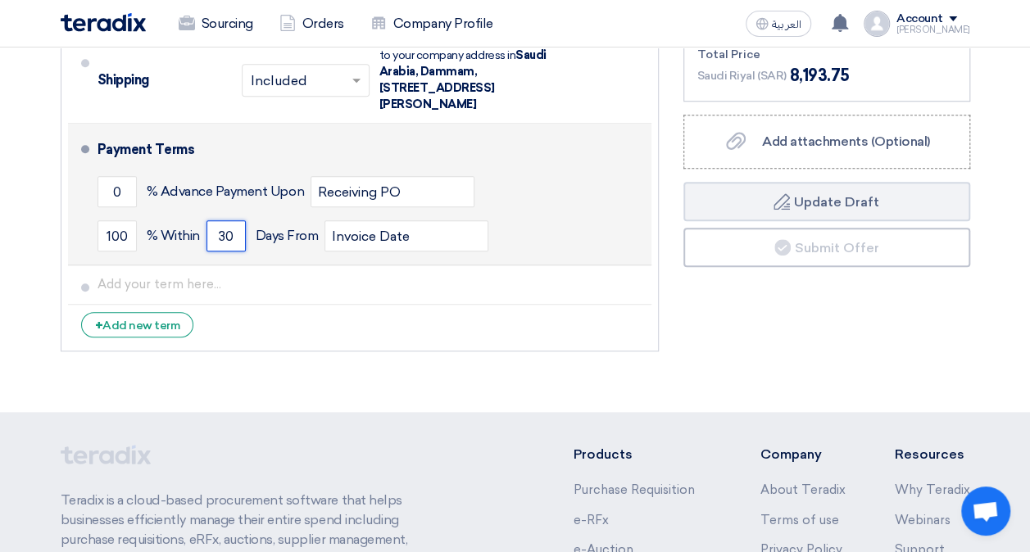
click at [236, 220] on input "30" at bounding box center [225, 235] width 39 height 31
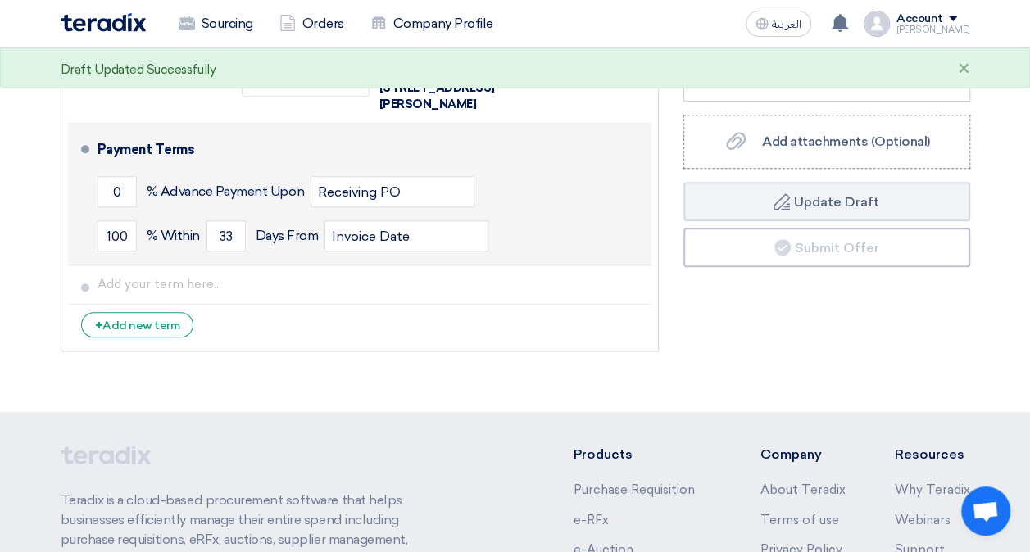
click at [540, 187] on div "0 % Advance Payment Upon Receiving PO" at bounding box center [371, 192] width 547 height 44
click at [233, 220] on input "33" at bounding box center [225, 235] width 39 height 31
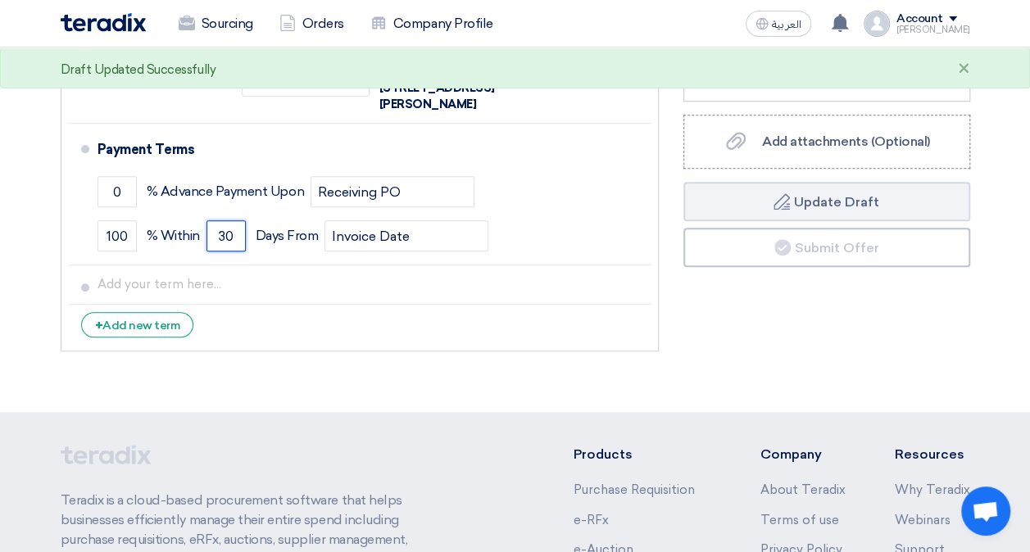
type input "30"
click at [878, 307] on div "Financial Offer Summary Subtotal [GEOGRAPHIC_DATA] (SAR) 7,125 Shipping Fees" at bounding box center [826, 90] width 311 height 540
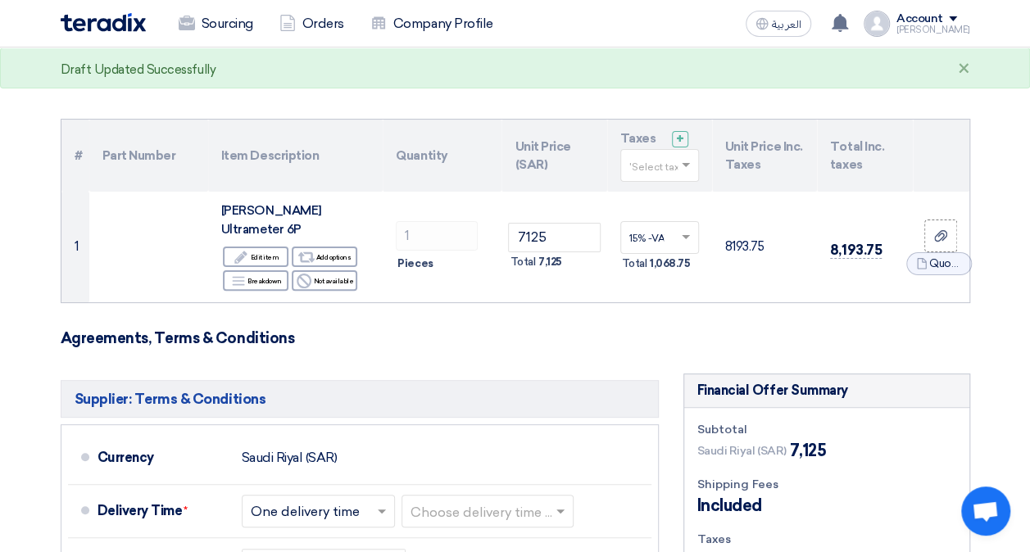
scroll to position [0, 0]
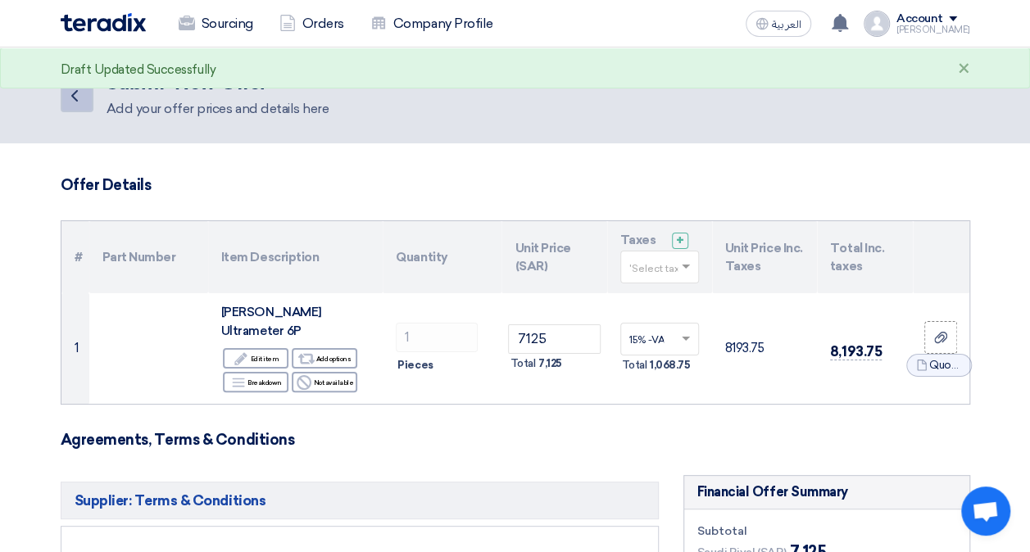
click at [77, 104] on icon "Back" at bounding box center [75, 96] width 20 height 20
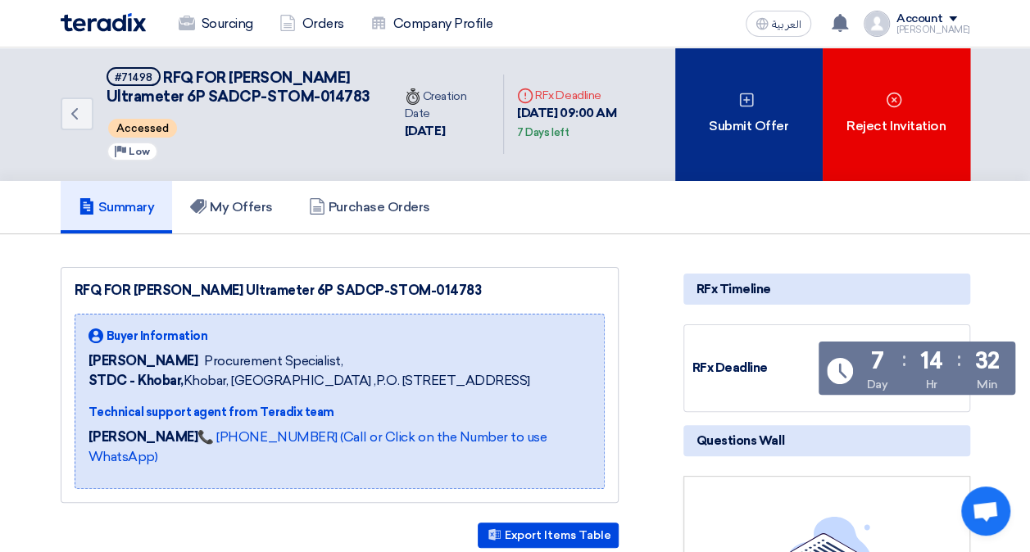
click at [719, 137] on div "Submit Offer" at bounding box center [748, 115] width 147 height 134
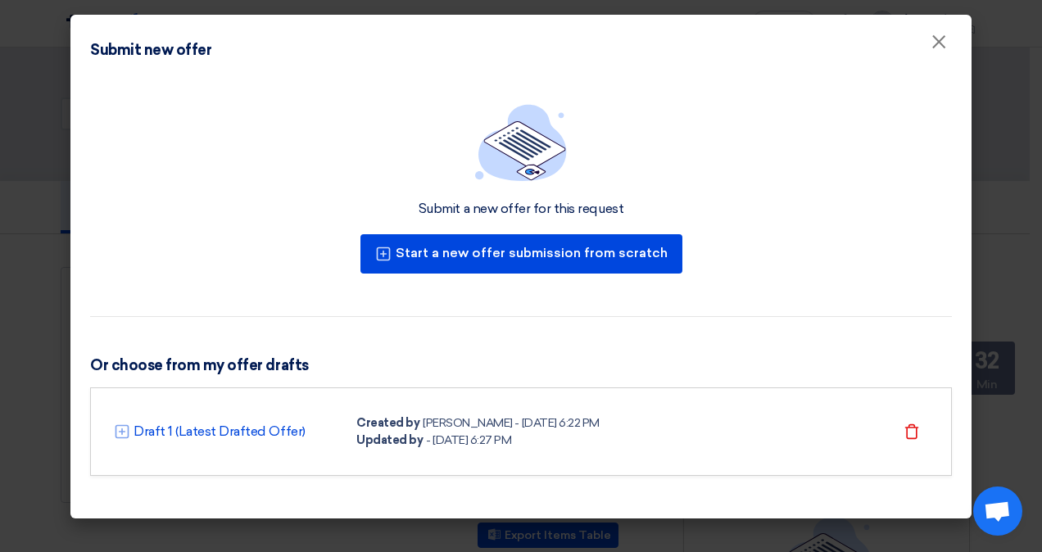
click at [428, 436] on div "- [DATE] 6:27 PM" at bounding box center [468, 440] width 85 height 17
click at [268, 431] on link "Draft 1 (Latest Drafted Offer)" at bounding box center [220, 432] width 172 height 20
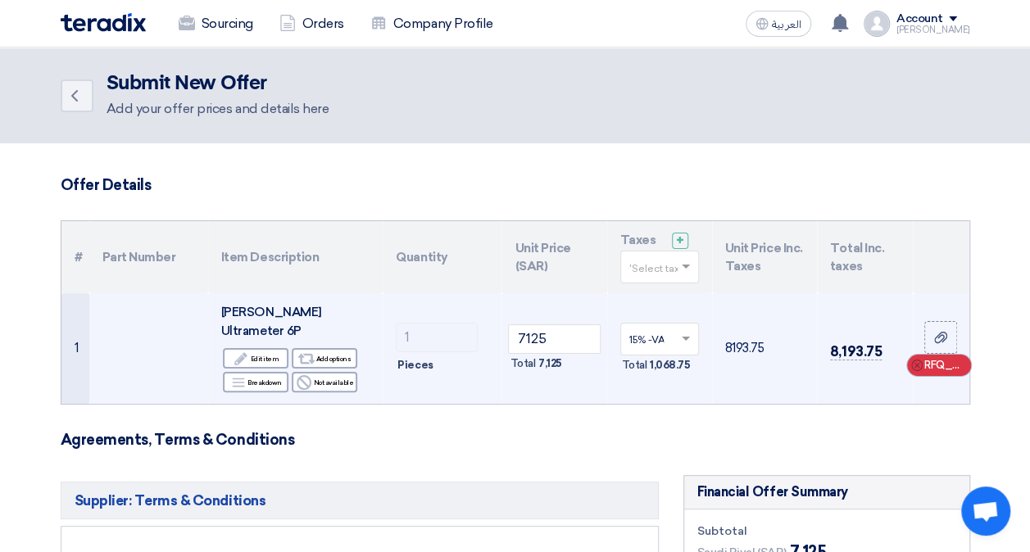
click at [952, 360] on span "RFQ_STEP1.ITEMS_DELETE_BTN" at bounding box center [943, 365] width 39 height 16
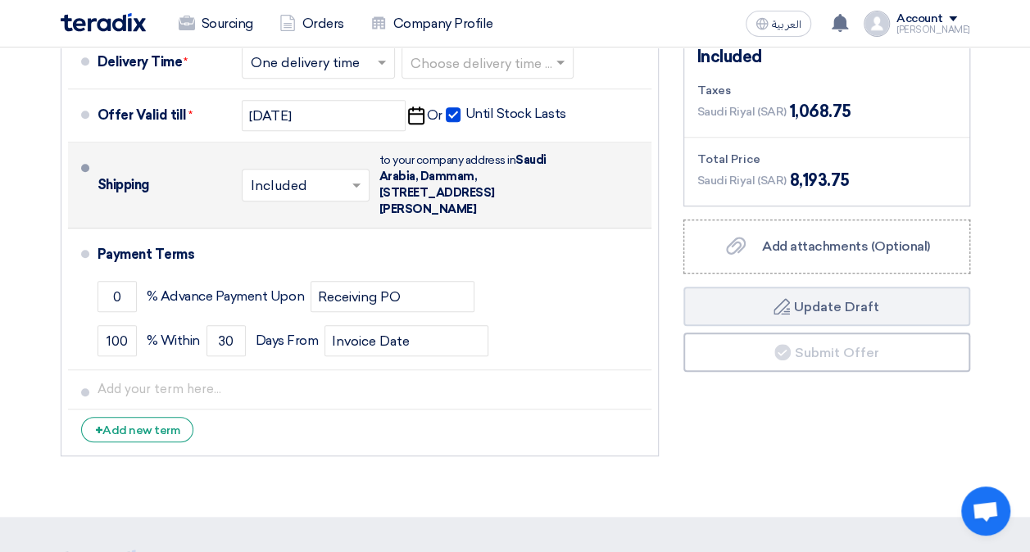
scroll to position [492, 0]
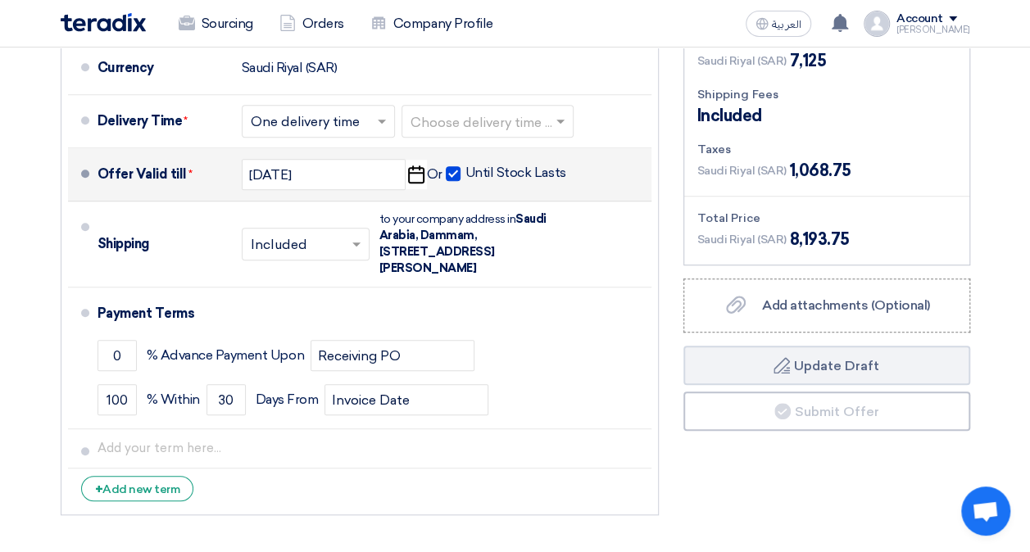
click at [454, 166] on span at bounding box center [453, 173] width 15 height 15
click at [465, 165] on input "Until Stock Lasts" at bounding box center [517, 180] width 104 height 31
checkbox input "false"
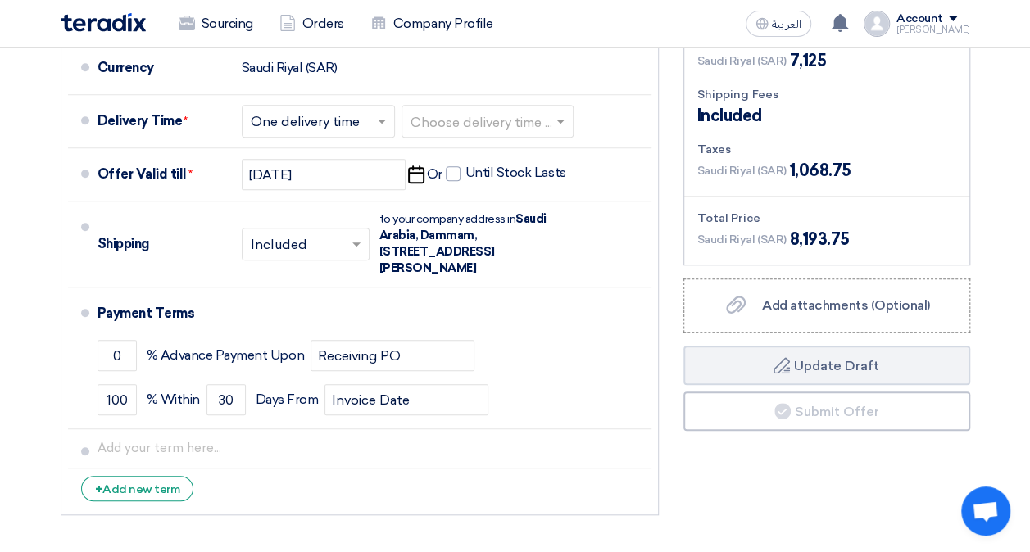
click at [960, 17] on div "Account" at bounding box center [933, 19] width 74 height 14
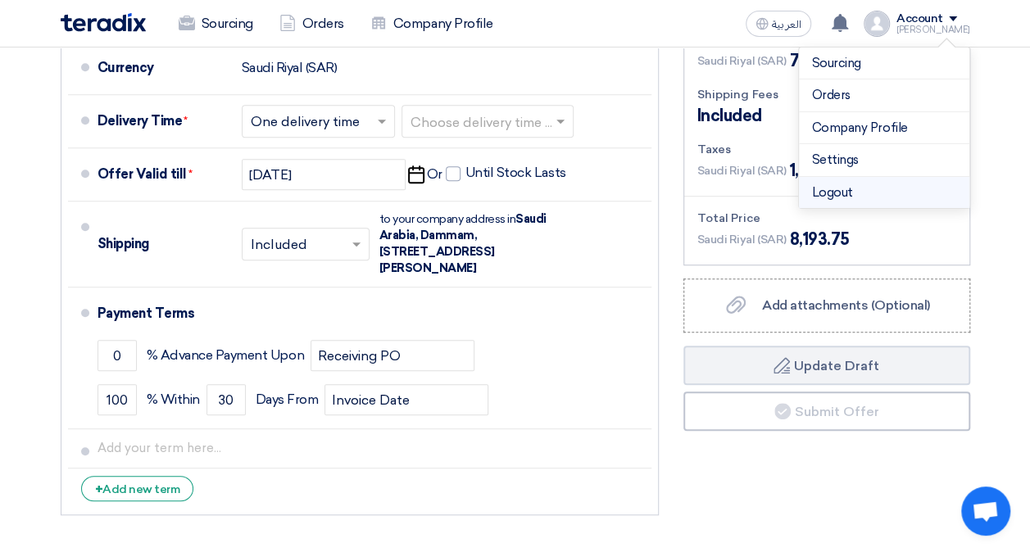
click at [891, 184] on li "Logout" at bounding box center [884, 193] width 170 height 32
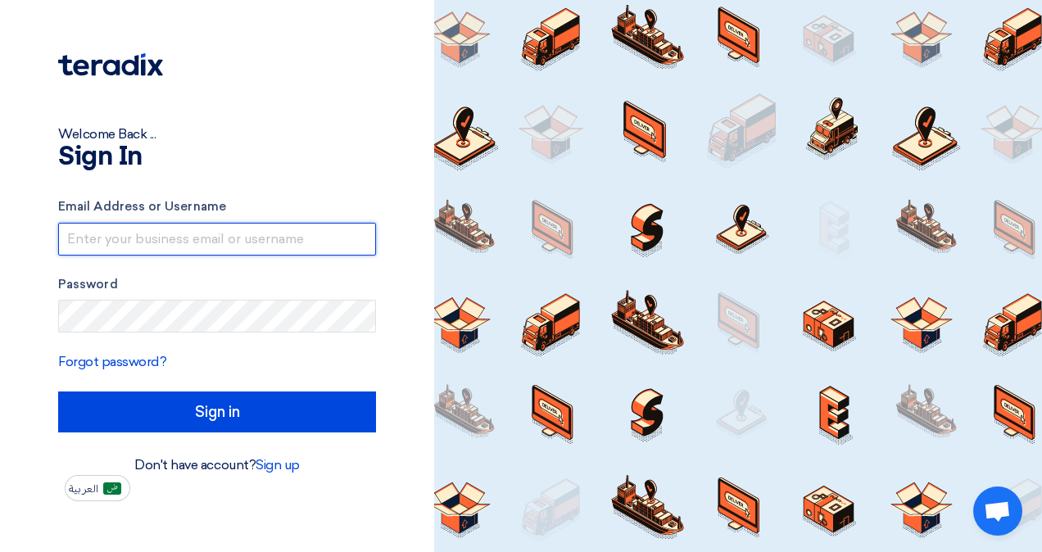
type input "[EMAIL_ADDRESS][DOMAIN_NAME]"
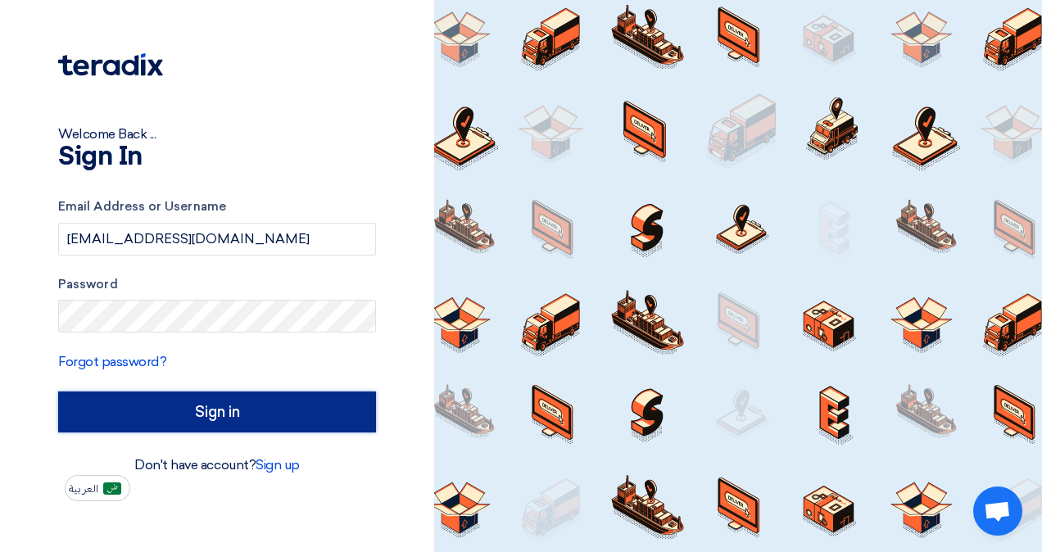
click at [265, 406] on input "Sign in" at bounding box center [217, 412] width 318 height 41
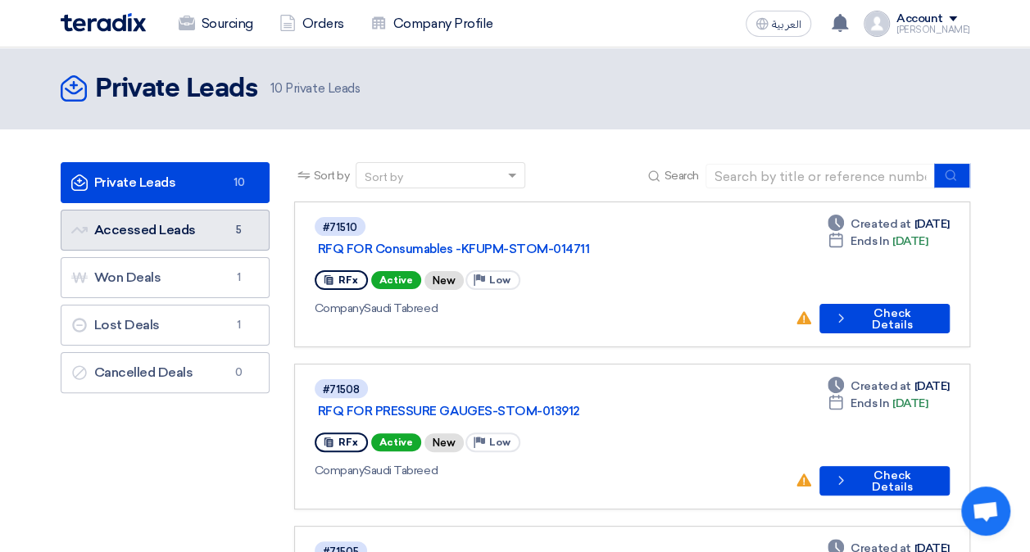
click at [194, 227] on link "Accessed Leads Accessed Leads 5" at bounding box center [165, 230] width 209 height 41
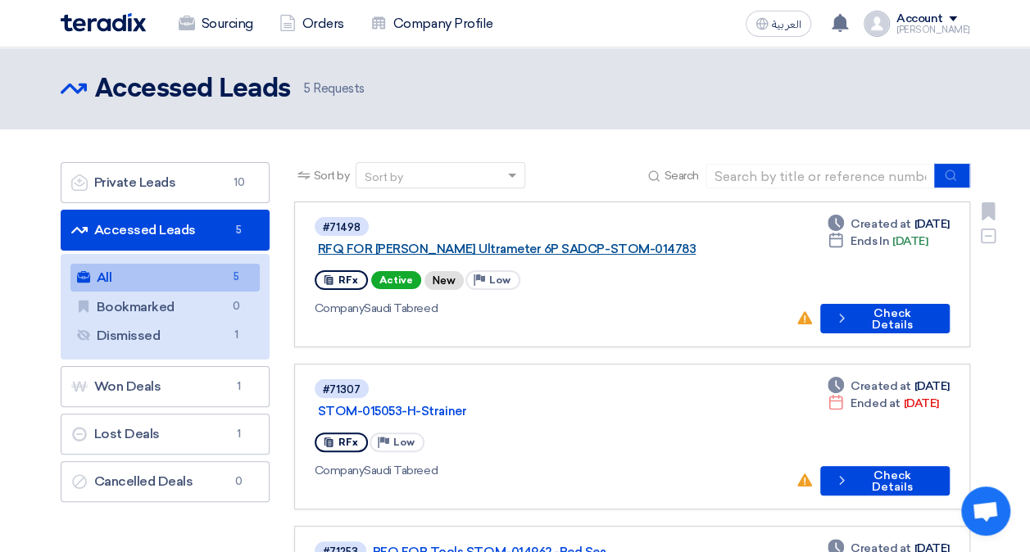
click at [598, 242] on link "RFQ FOR [PERSON_NAME] Ultrameter 6P SADCP-STOM-014783" at bounding box center [523, 249] width 410 height 15
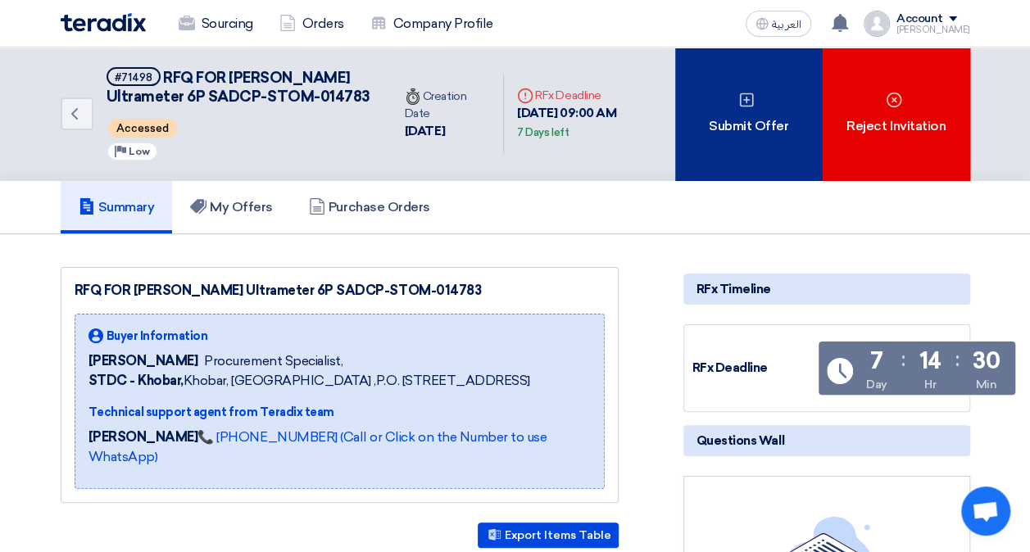
click at [725, 125] on div "Submit Offer" at bounding box center [748, 115] width 147 height 134
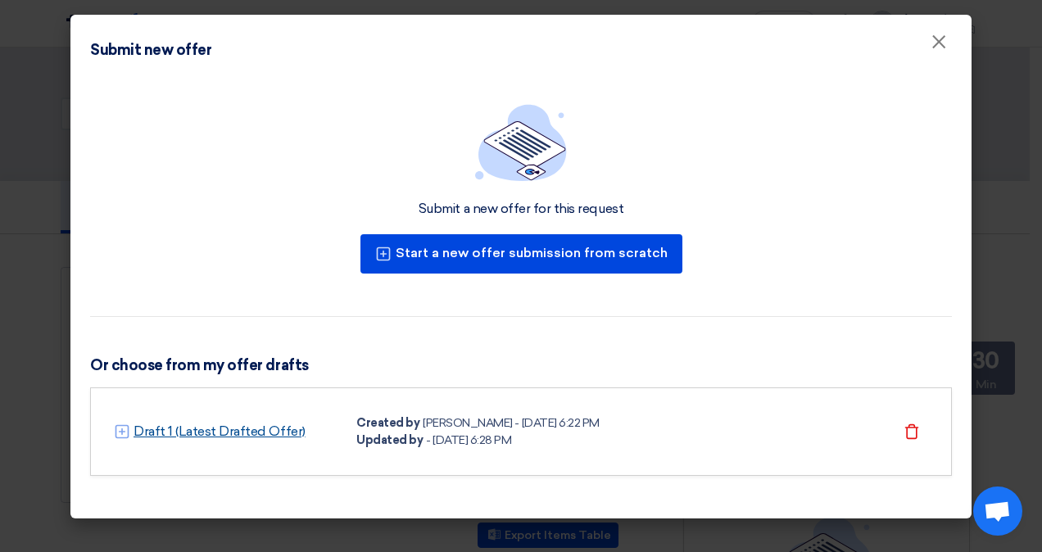
click at [244, 422] on link "Draft 1 (Latest Drafted Offer)" at bounding box center [220, 432] width 172 height 20
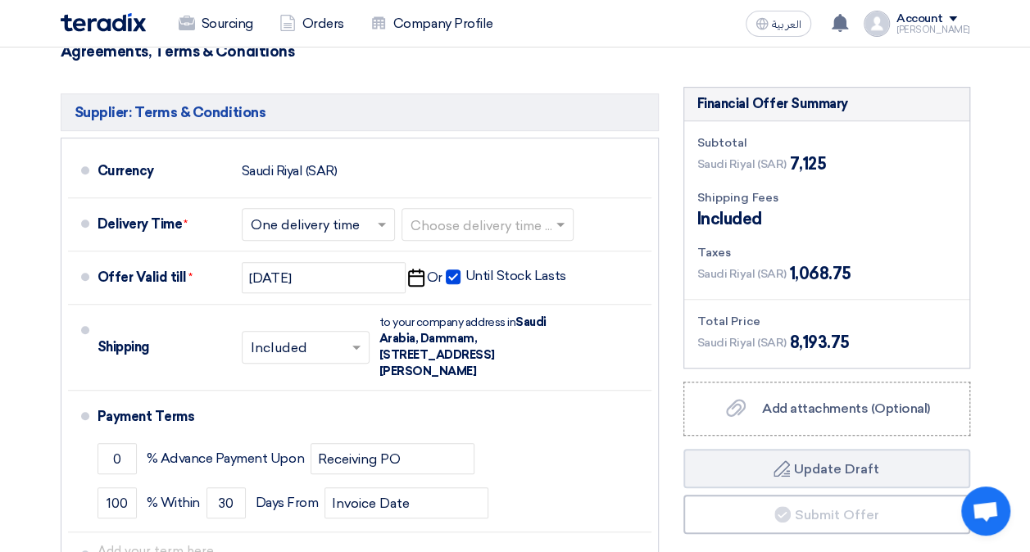
scroll to position [492, 0]
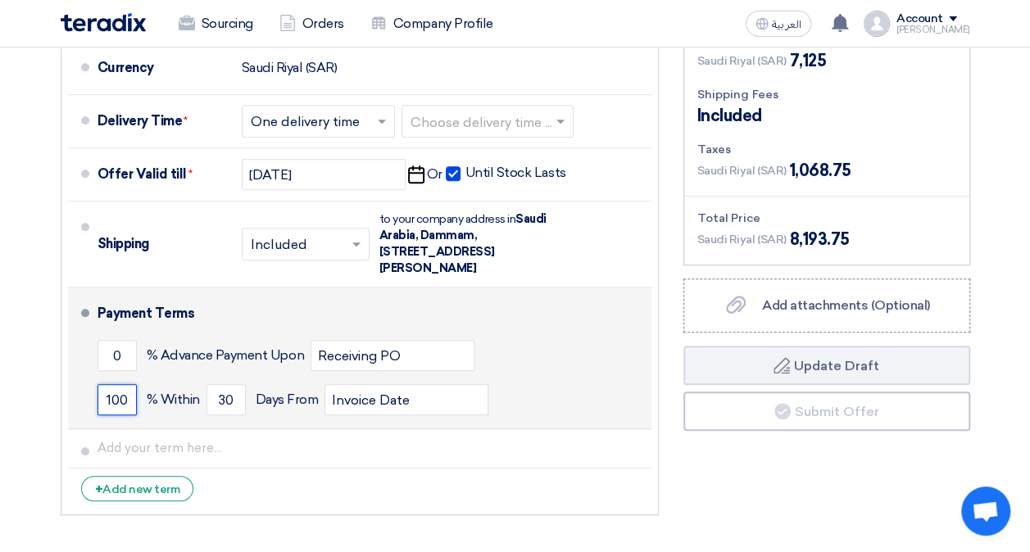
drag, startPoint x: 126, startPoint y: 379, endPoint x: 96, endPoint y: 386, distance: 31.0
click at [96, 386] on li "Payment Terms 0 % Advance Payment Upon Receiving PO 100 % Within 30" at bounding box center [359, 359] width 583 height 142
click at [352, 295] on div "Payment Terms" at bounding box center [365, 313] width 534 height 39
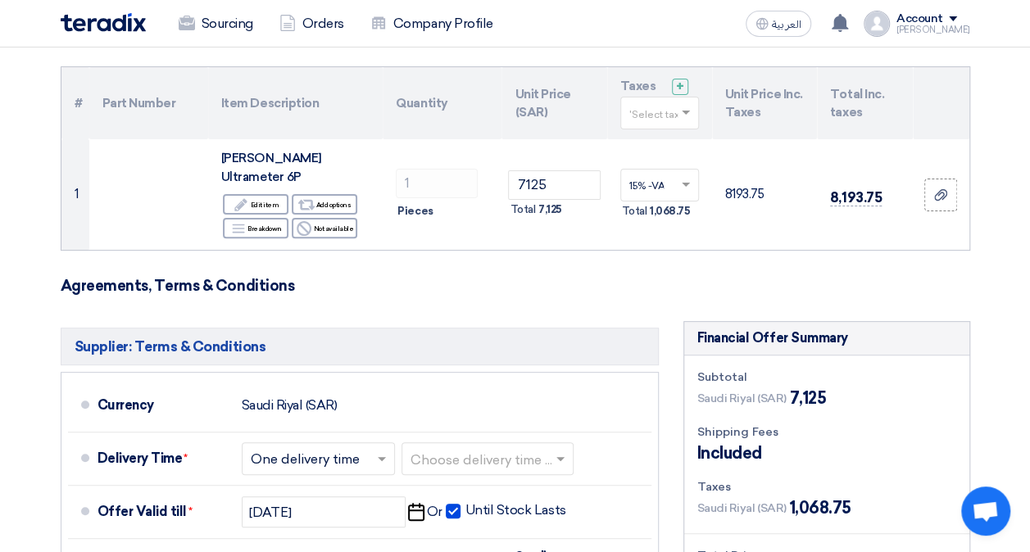
scroll to position [128, 0]
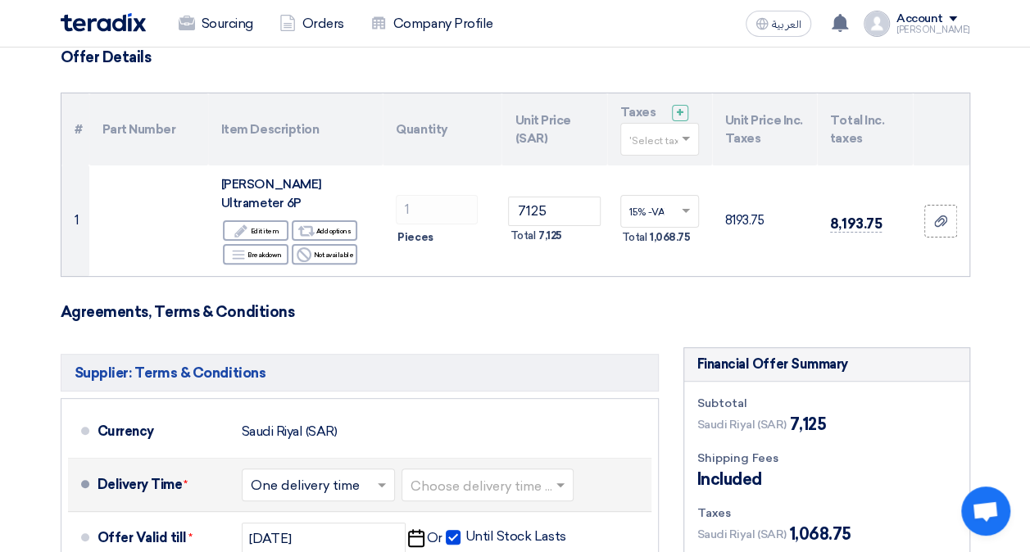
click at [475, 475] on input "text" at bounding box center [489, 487] width 156 height 24
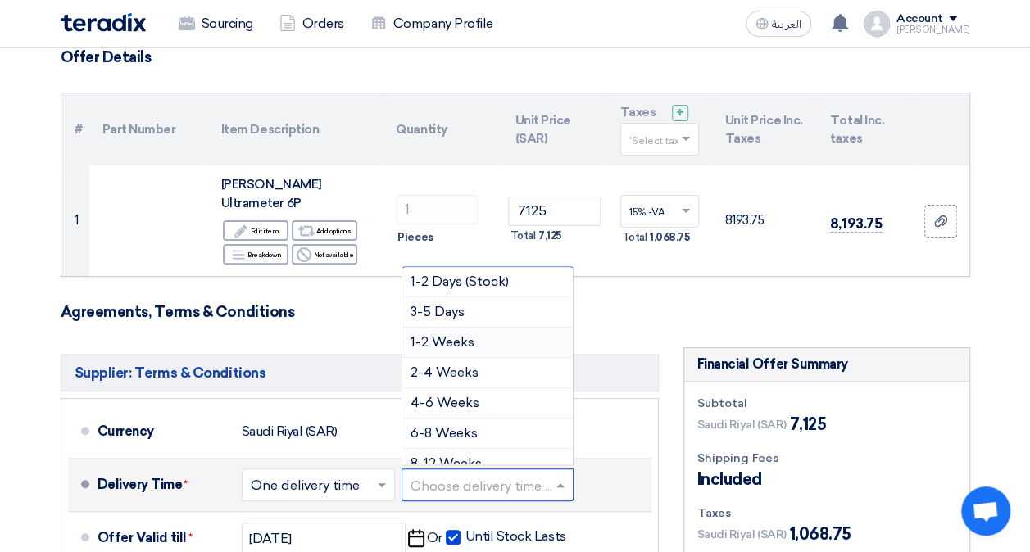
click at [470, 334] on span "1-2 Weeks" at bounding box center [443, 342] width 64 height 16
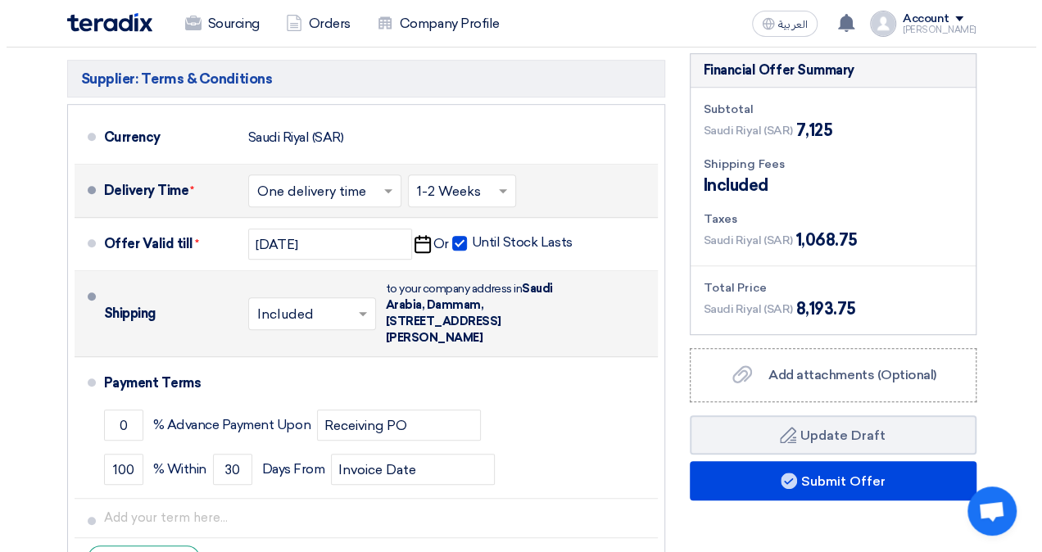
scroll to position [456, 0]
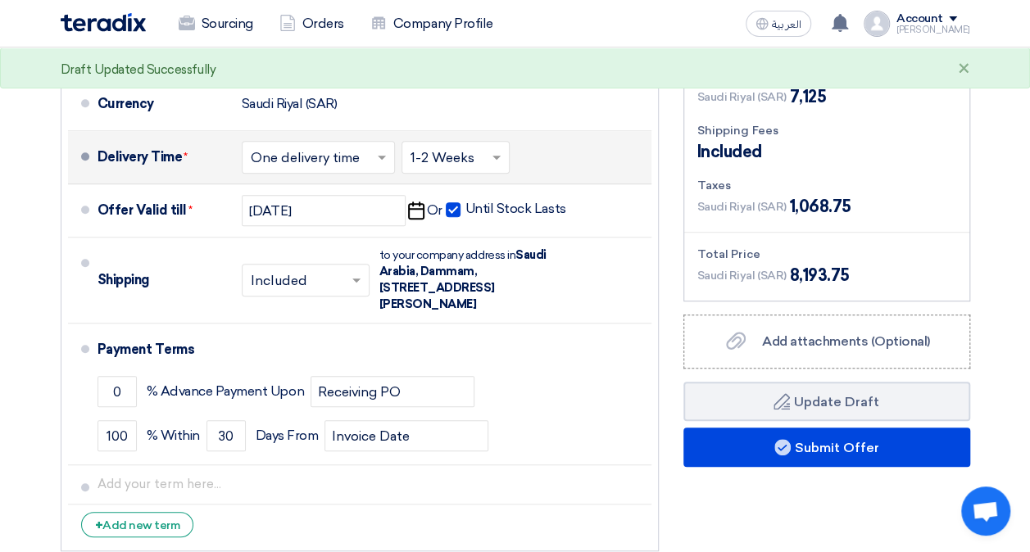
click at [493, 149] on span at bounding box center [498, 157] width 20 height 16
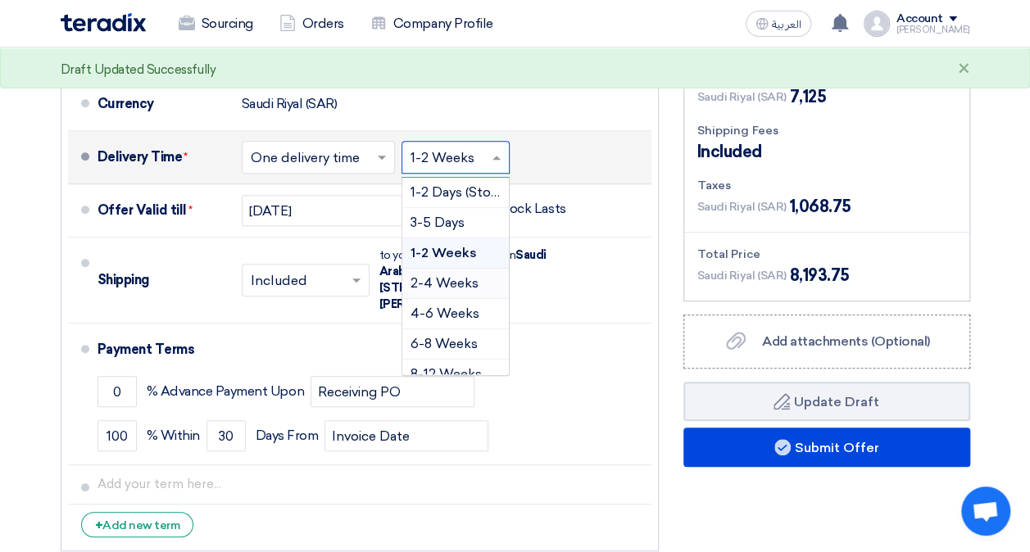
click at [469, 275] on span "2-4 Weeks" at bounding box center [445, 283] width 68 height 16
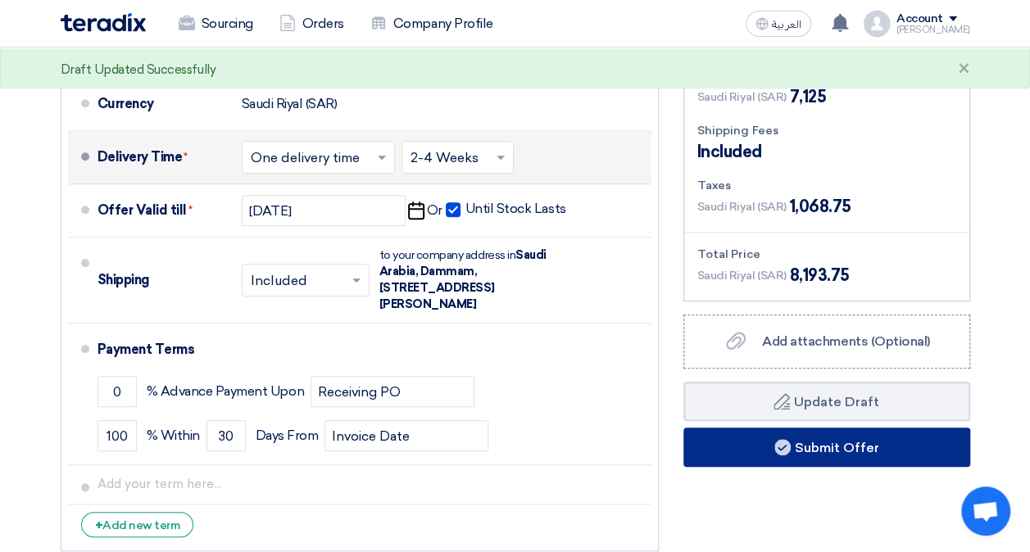
click at [791, 428] on button "Submit Offer" at bounding box center [826, 447] width 287 height 39
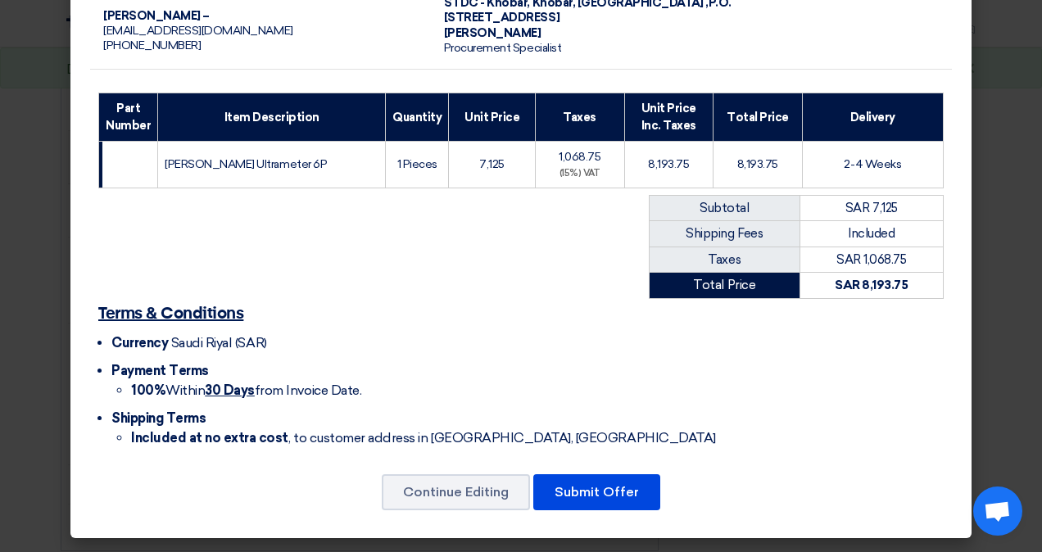
scroll to position [185, 0]
click at [601, 488] on button "Submit Offer" at bounding box center [596, 492] width 127 height 36
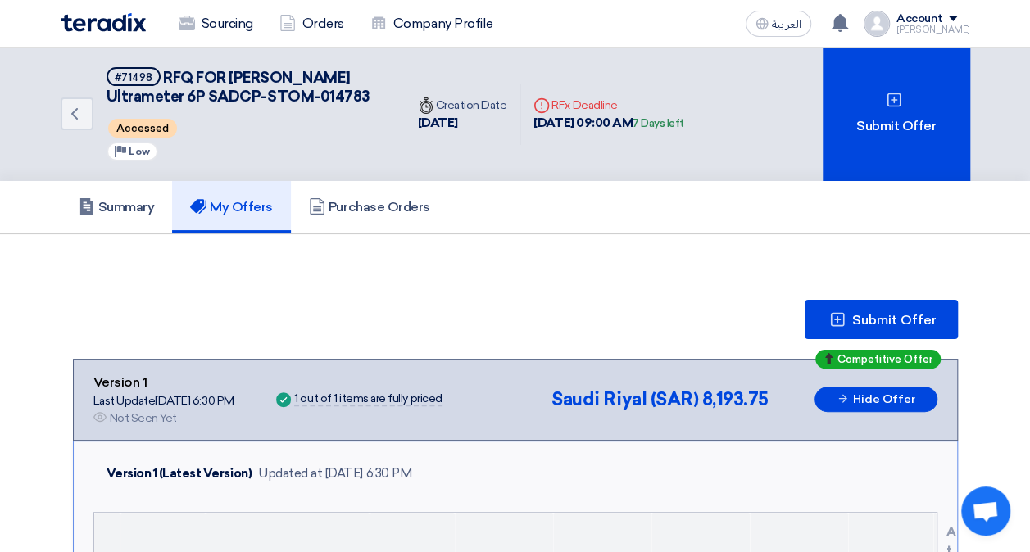
click at [95, 26] on img at bounding box center [103, 22] width 85 height 19
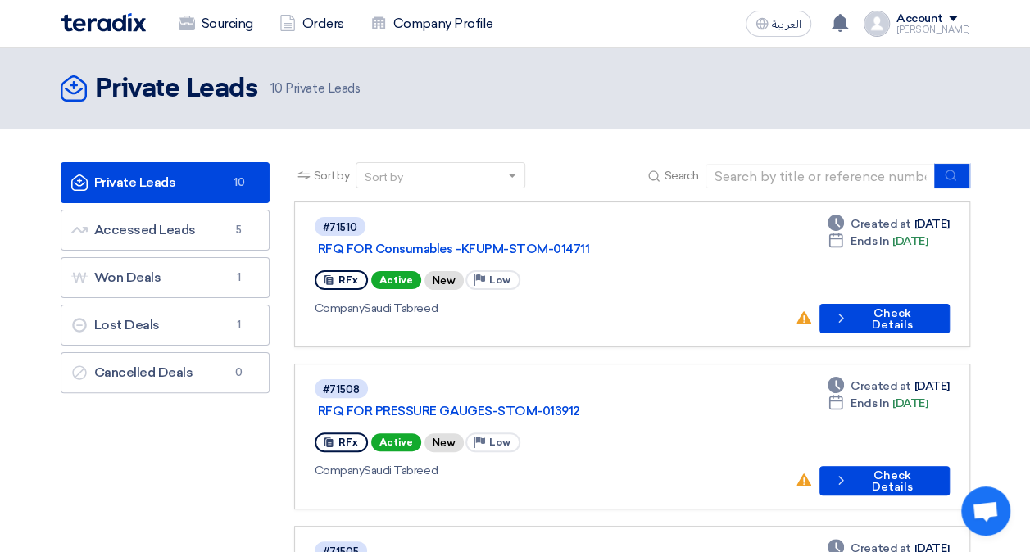
click at [962, 25] on div "Account" at bounding box center [933, 19] width 74 height 14
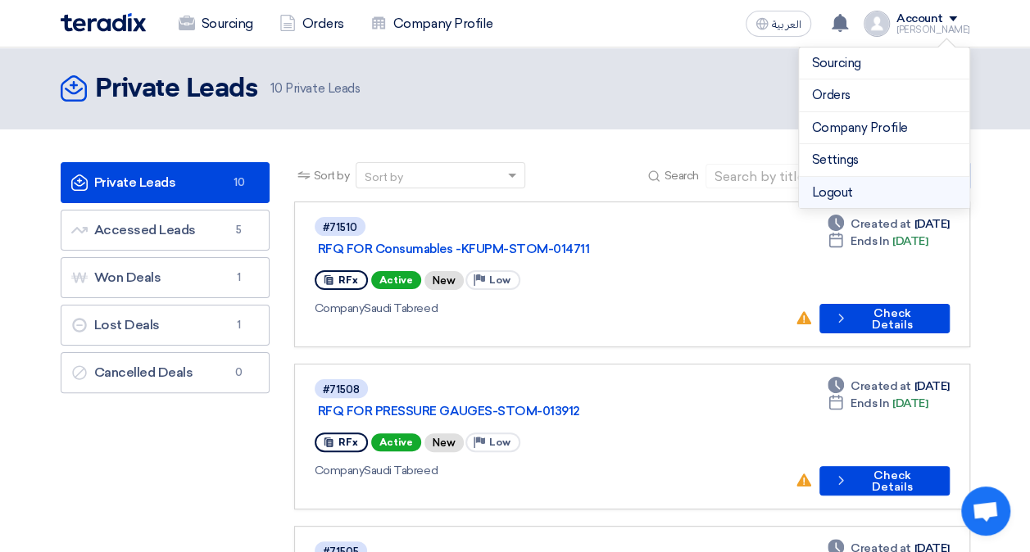
click at [881, 185] on li "Logout" at bounding box center [884, 193] width 170 height 32
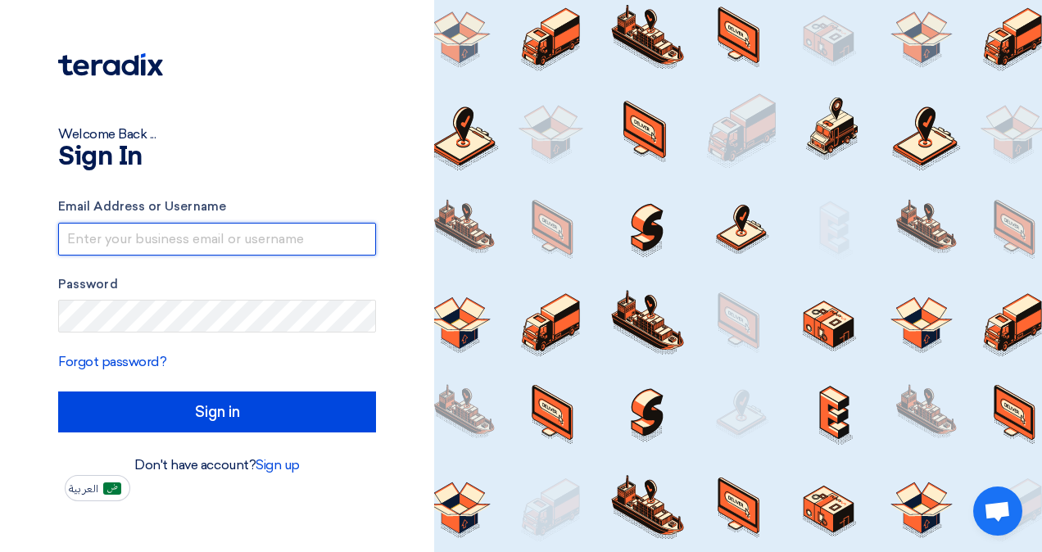
type input "[EMAIL_ADDRESS][DOMAIN_NAME]"
